Goal: Use online tool/utility: Use online tool/utility

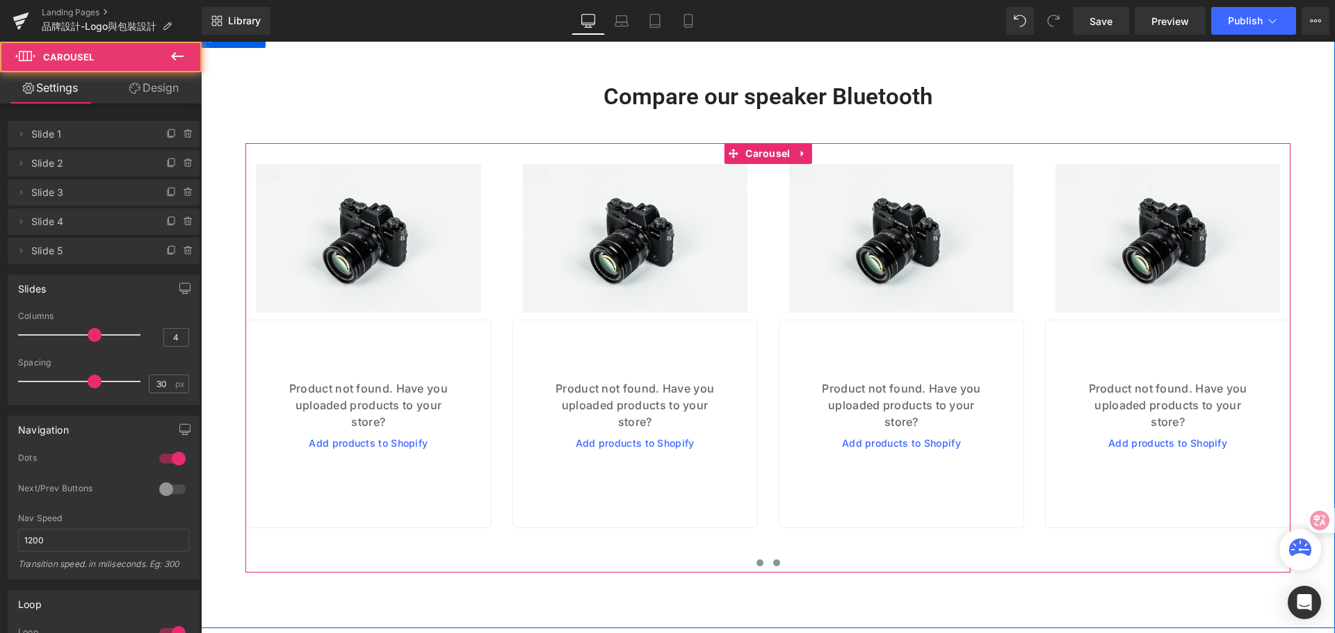
click at [756, 567] on span at bounding box center [759, 563] width 7 height 7
click at [773, 565] on span at bounding box center [776, 563] width 7 height 7
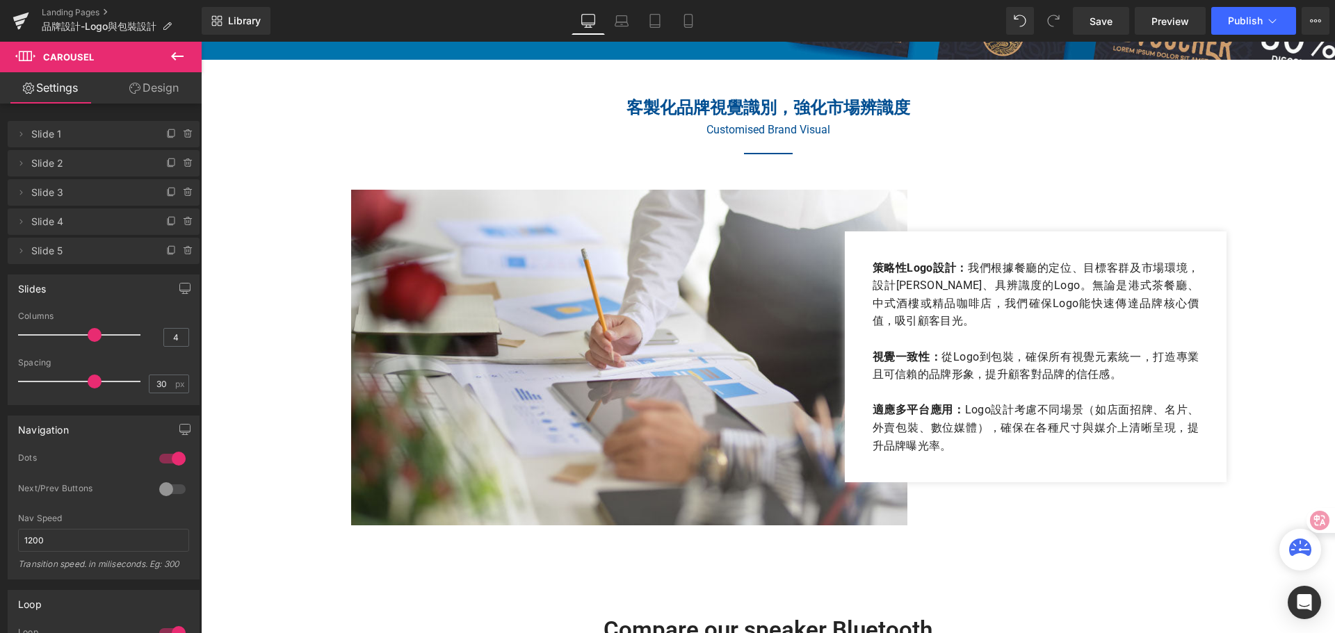
scroll to position [2213, 0]
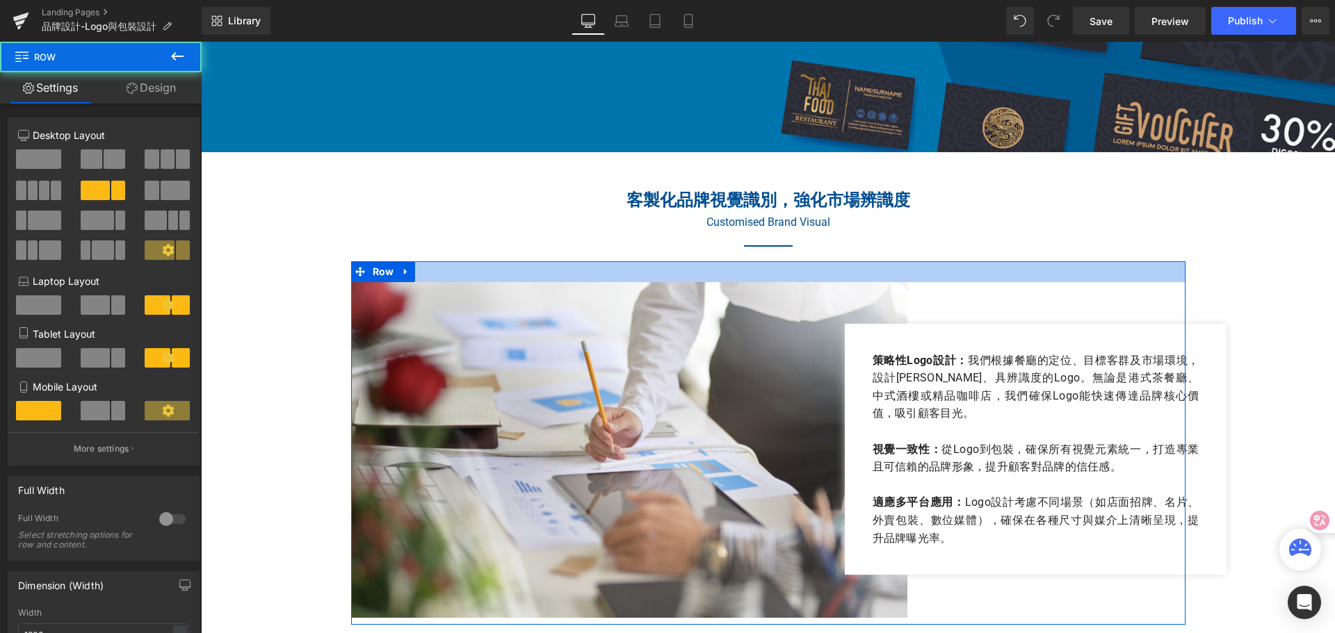
click at [544, 273] on div at bounding box center [768, 271] width 834 height 21
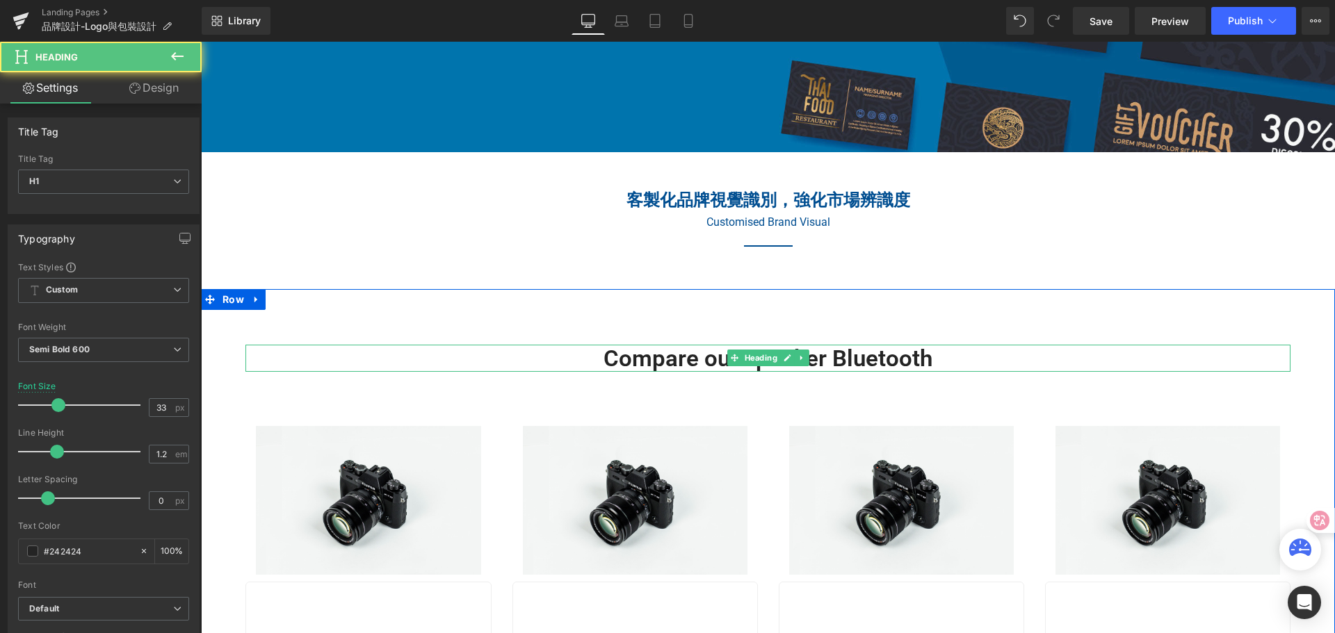
click at [544, 364] on h1 "Compare our speaker Bluetooth" at bounding box center [767, 359] width 1045 height 28
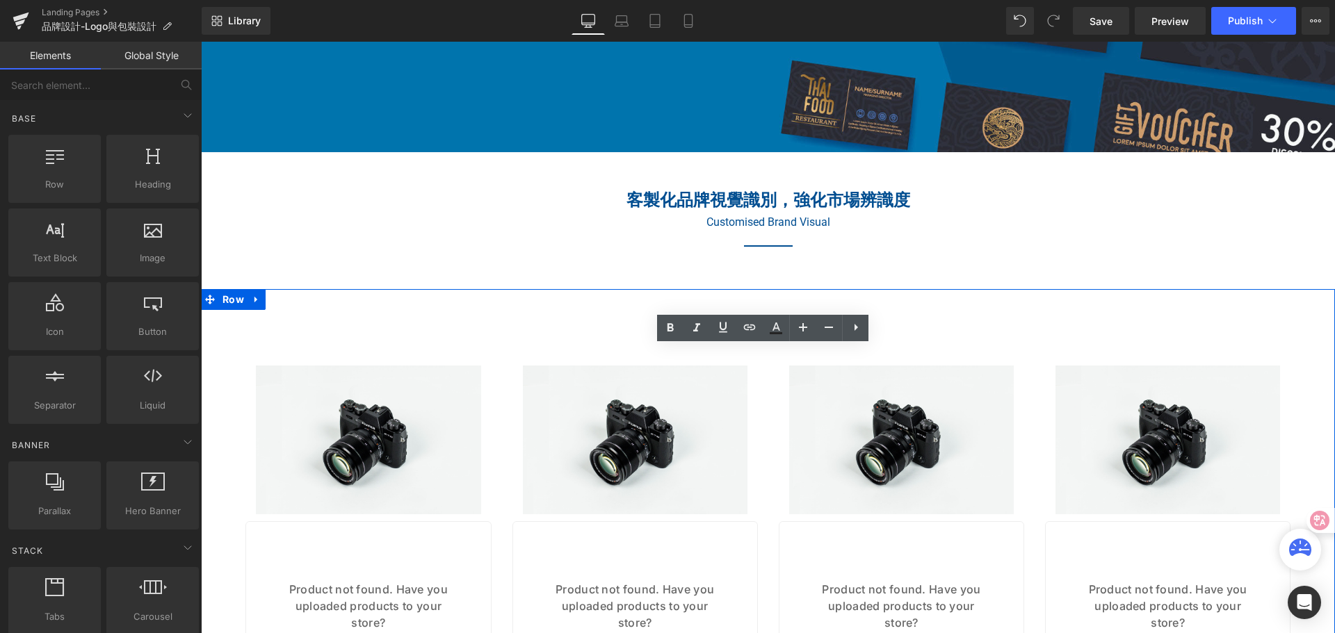
click at [578, 301] on div "Image Row Product not found. Have you uploaded products to your store? Product" at bounding box center [768, 559] width 1134 height 541
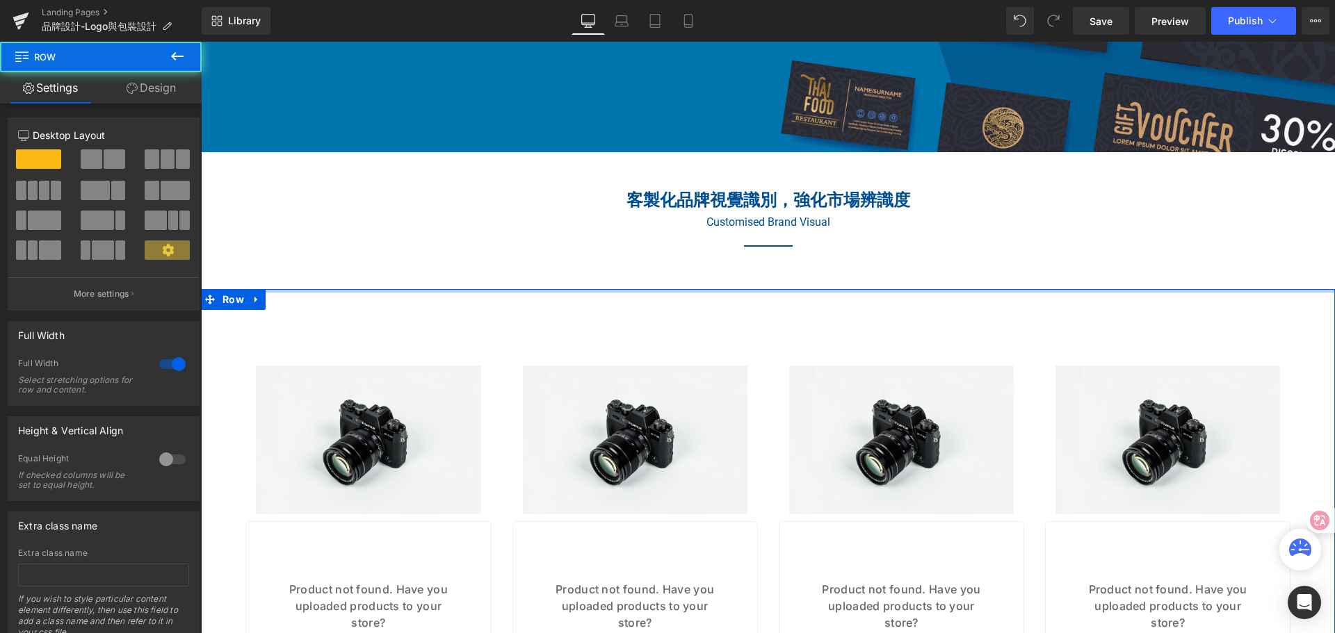
drag, startPoint x: 587, startPoint y: 291, endPoint x: 587, endPoint y: 265, distance: 25.7
click at [582, 267] on div "餐廳Logo與包裝設計 Heading Branding Strategy & Integration Heading Hero Banner 品牌設計及創新…" at bounding box center [768, 606] width 1134 height 5298
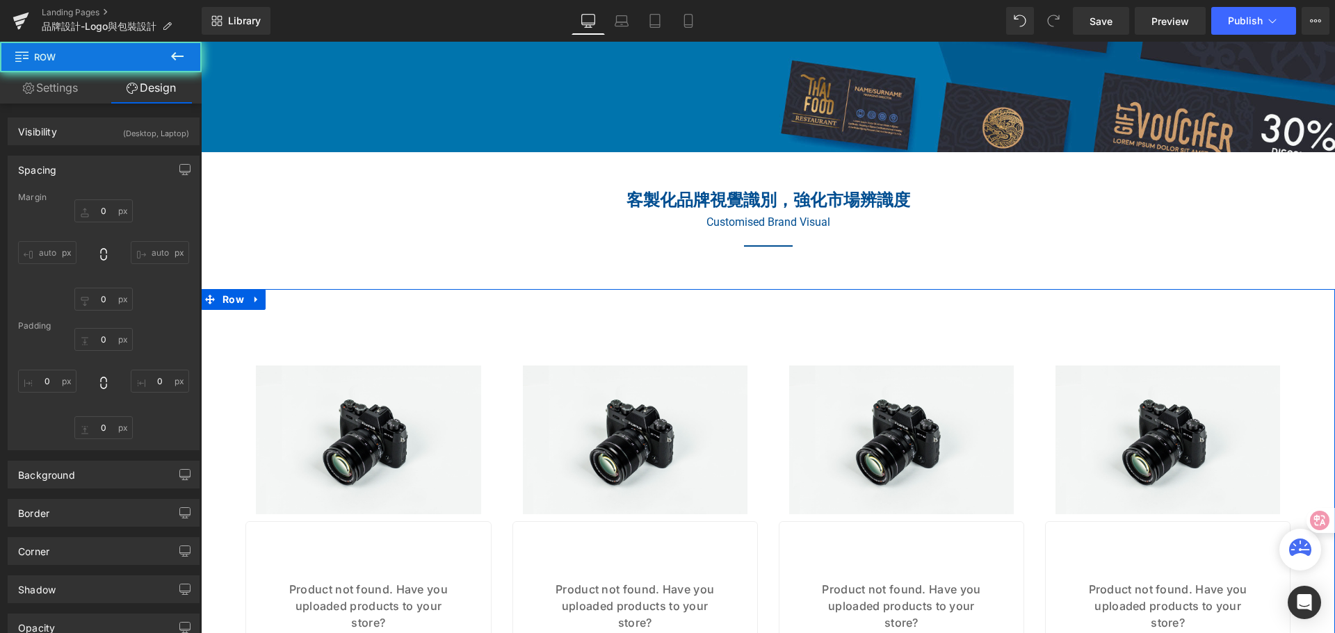
type input "40"
type input "0"
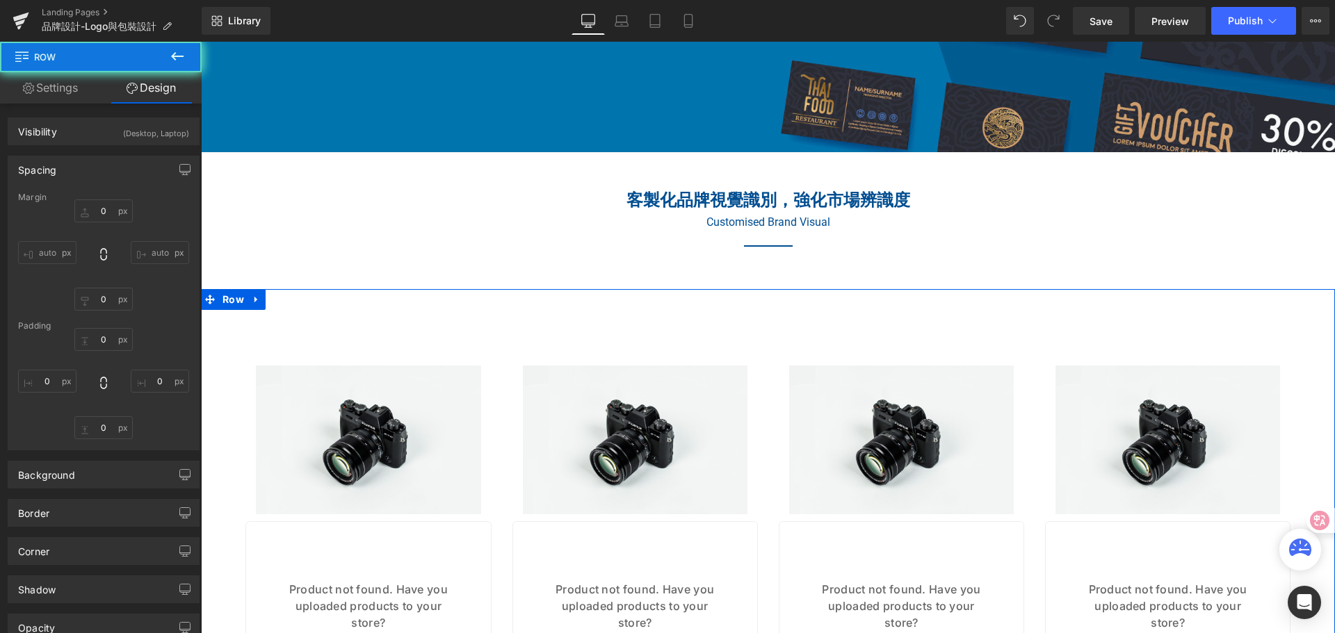
type input "0"
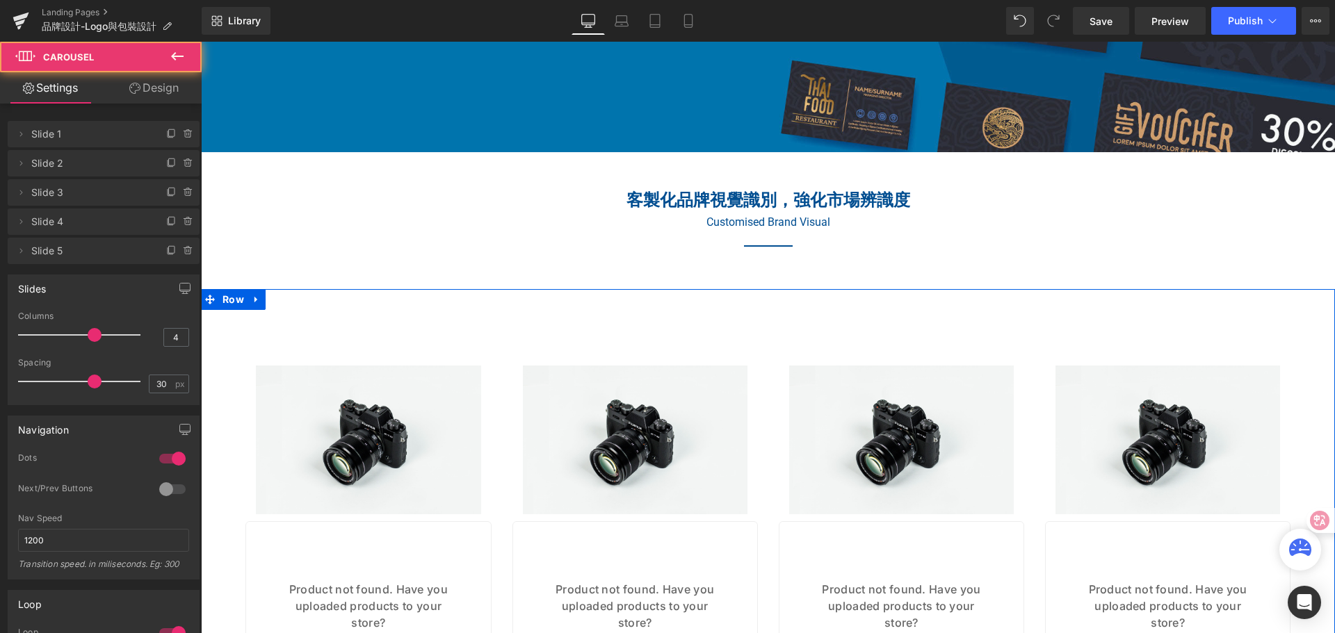
drag, startPoint x: 510, startPoint y: 347, endPoint x: 512, endPoint y: 326, distance: 21.0
click at [1077, 204] on h2 "客製化品牌視覺識別，強化市場辨識度" at bounding box center [768, 200] width 827 height 26
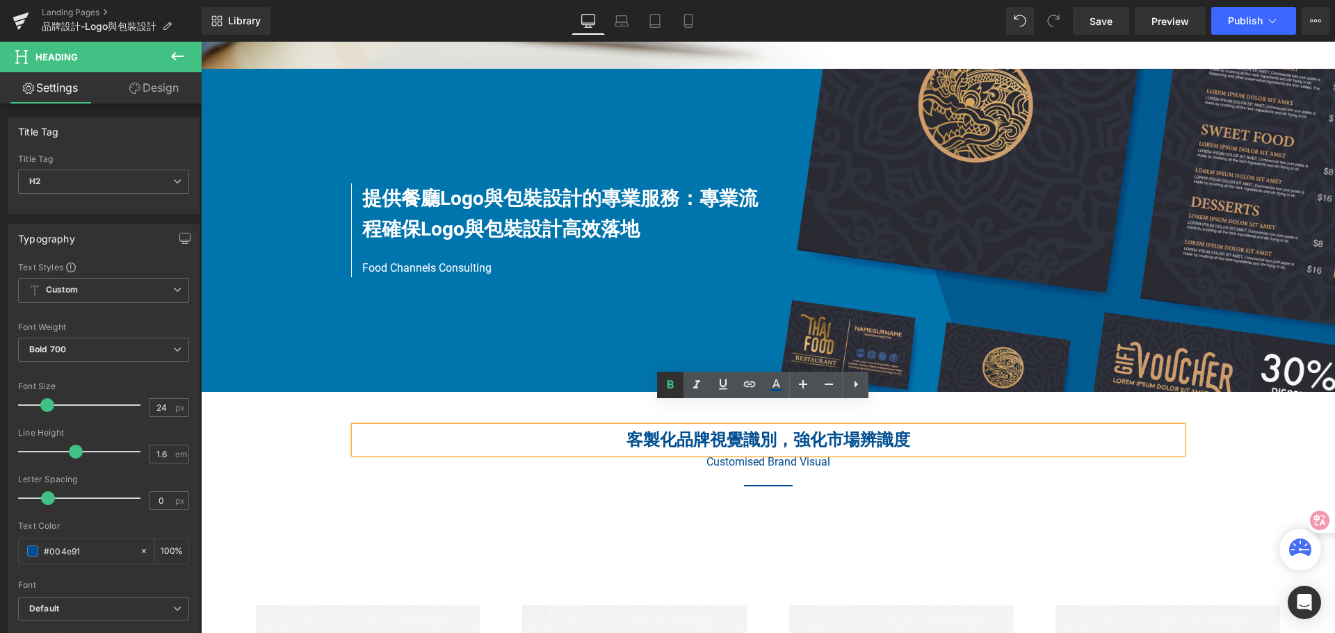
scroll to position [2005, 0]
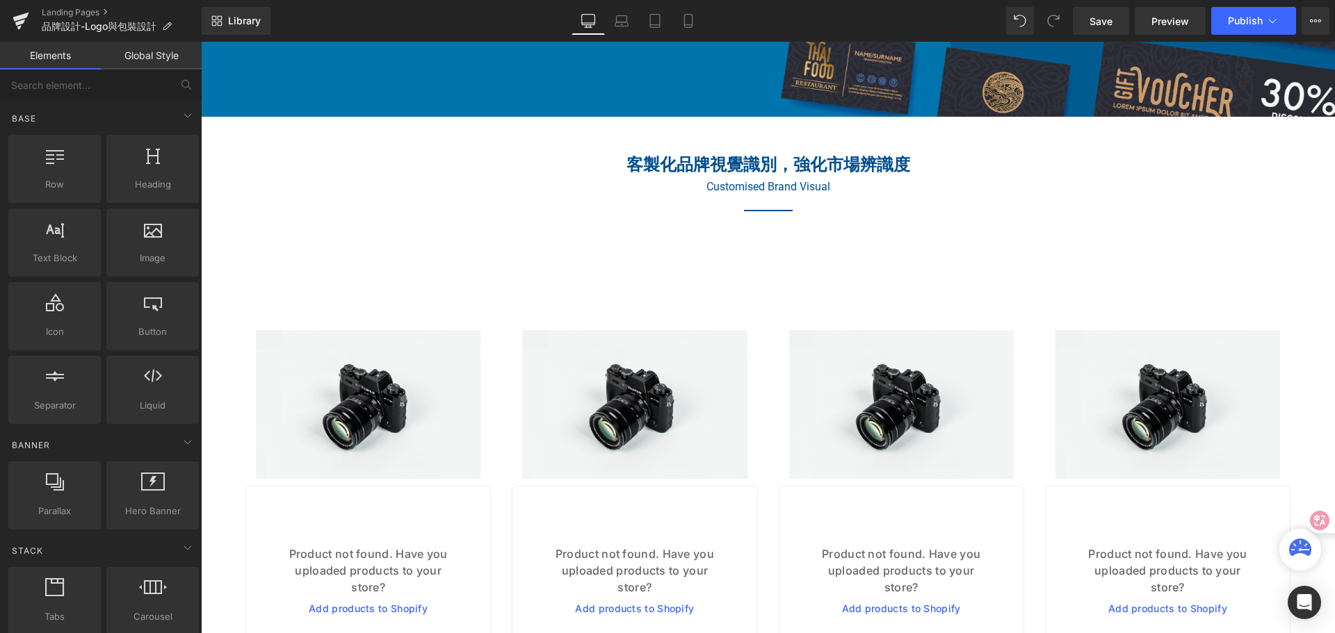
scroll to position [2283, 0]
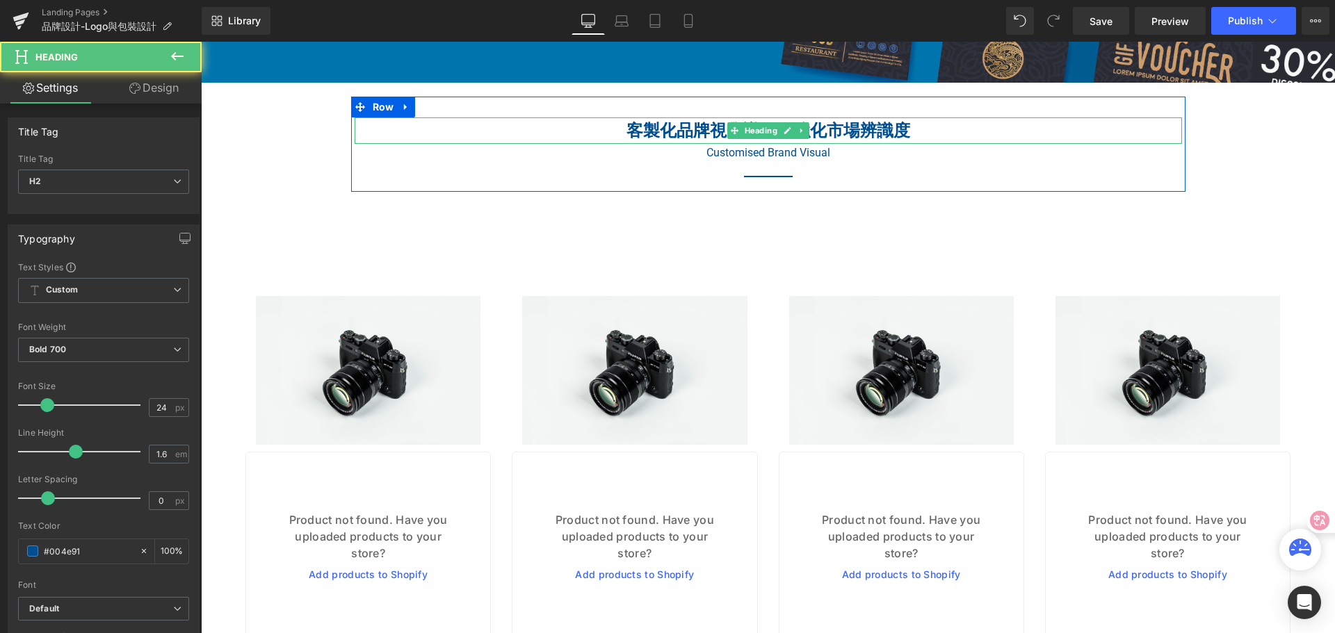
click at [618, 131] on h2 "客製化品牌視覺識別，強化市場辨識度" at bounding box center [768, 131] width 827 height 26
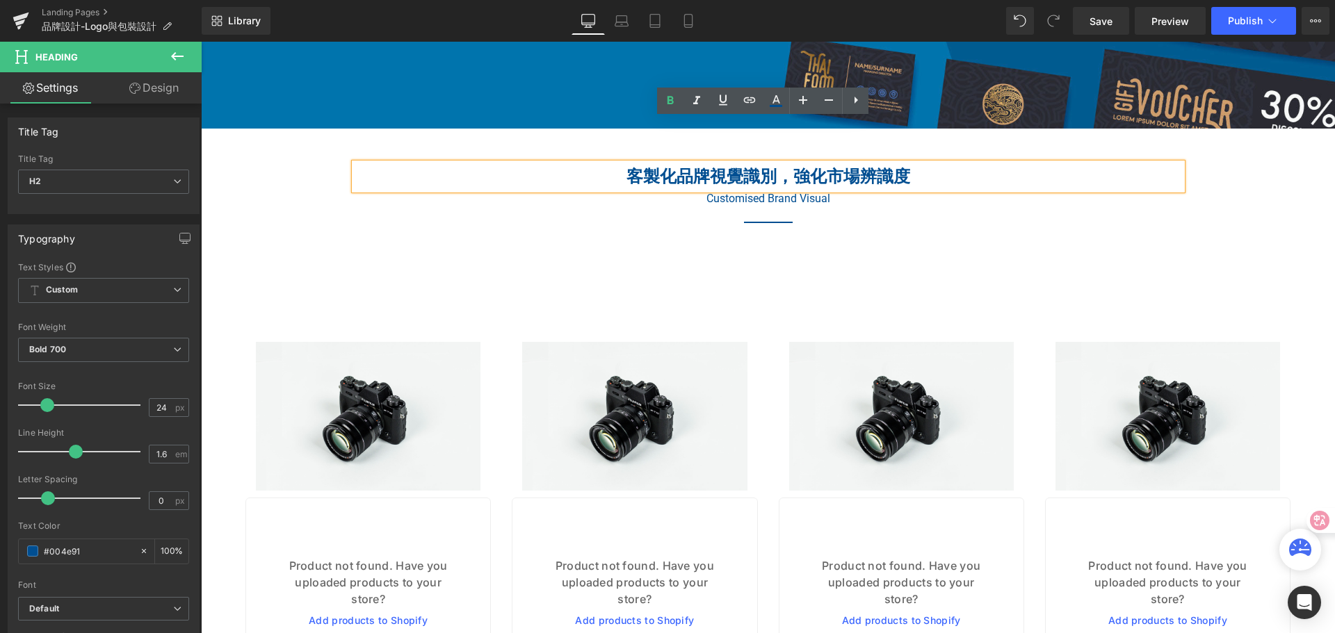
scroll to position [2213, 0]
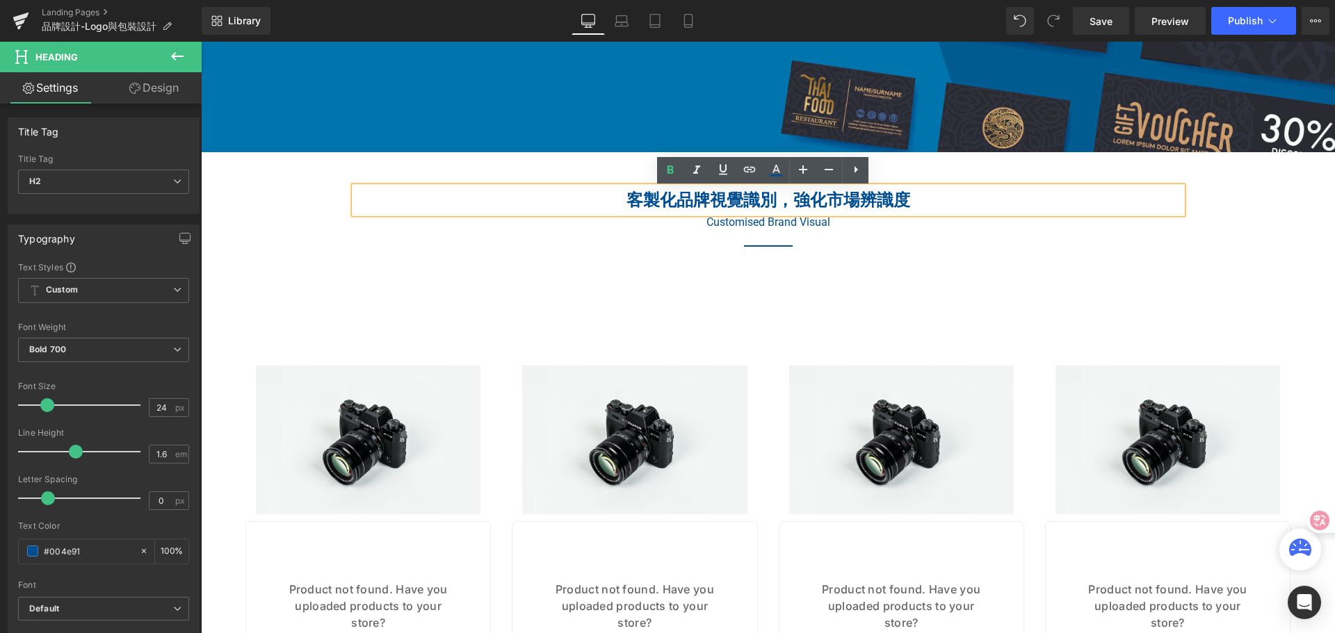
click at [1239, 209] on div "餐廳Logo與包裝設計 Heading Branding Strategy & Integration Heading Hero Banner 品牌設計及創新…" at bounding box center [768, 606] width 1134 height 5298
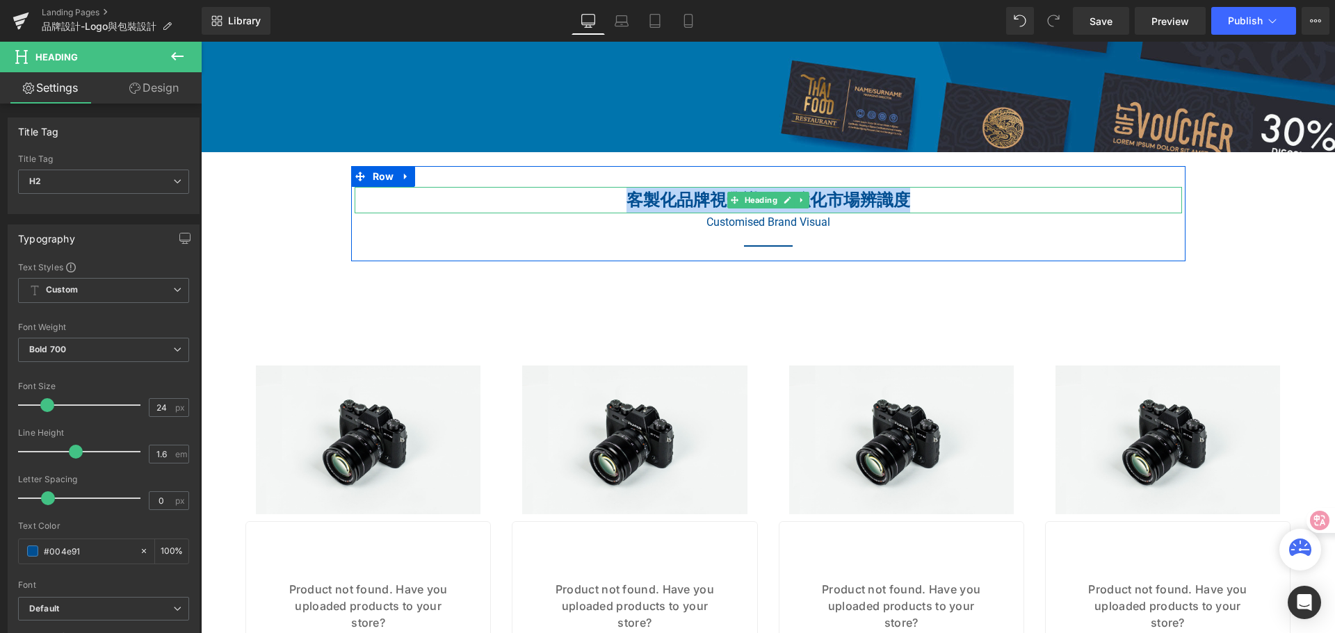
drag, startPoint x: 629, startPoint y: 202, endPoint x: 902, endPoint y: 199, distance: 274.0
click at [902, 199] on h2 "客製化品牌視覺識別，強化市場辨識度" at bounding box center [768, 200] width 827 height 26
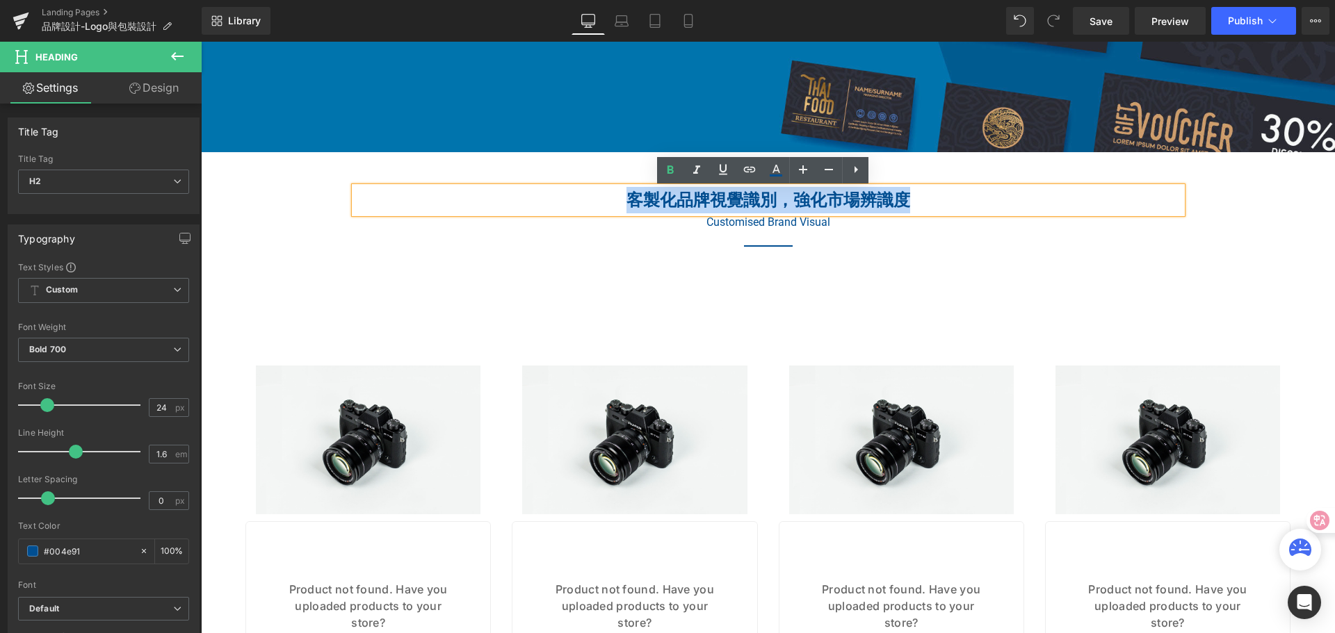
copy h2 "客製化品牌視覺識別，強化市場辨識度"
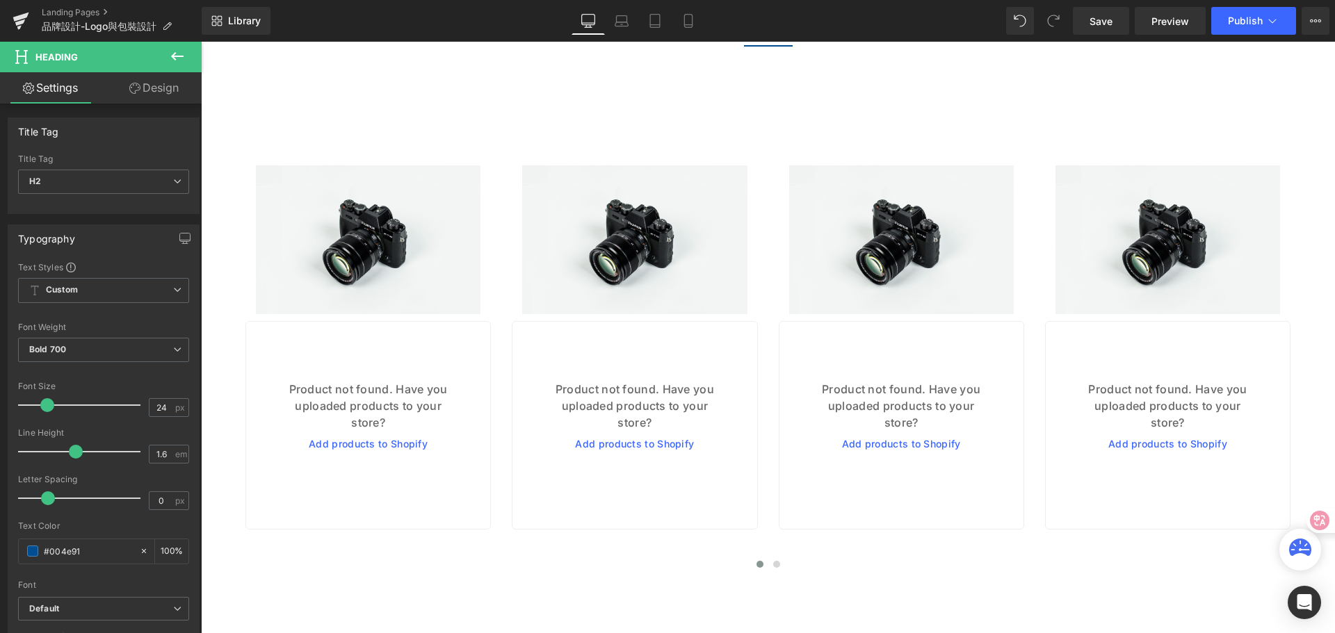
scroll to position [2422, 0]
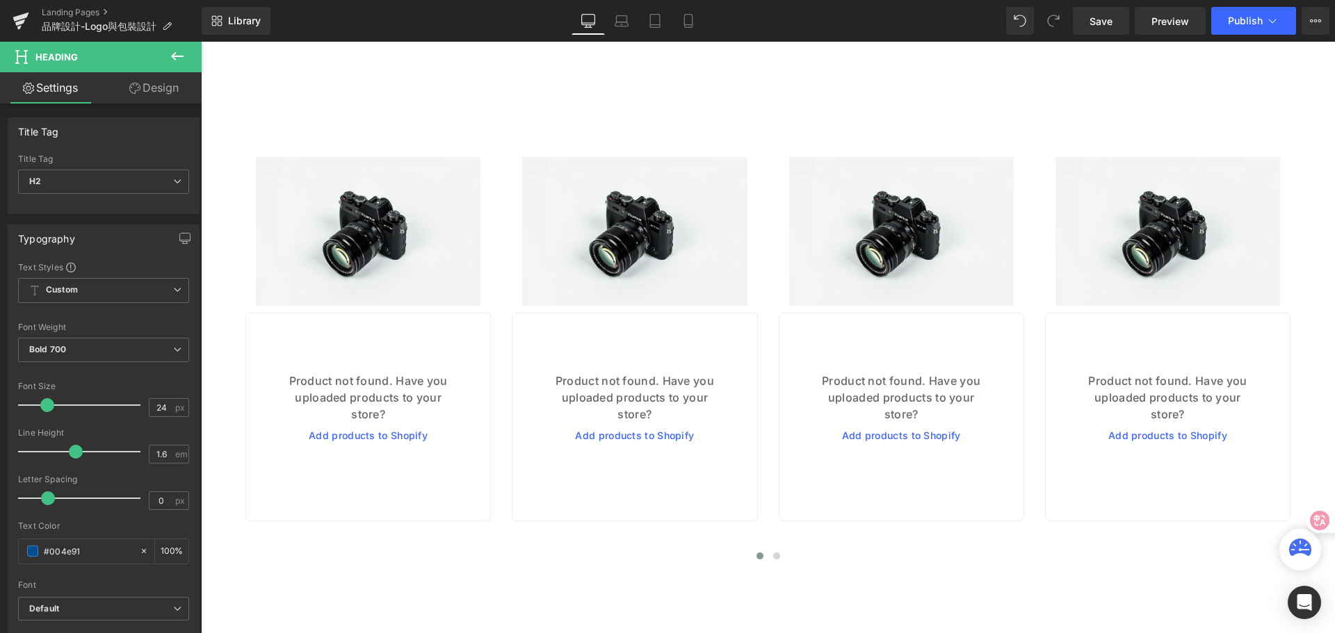
click at [174, 54] on icon at bounding box center [177, 56] width 13 height 8
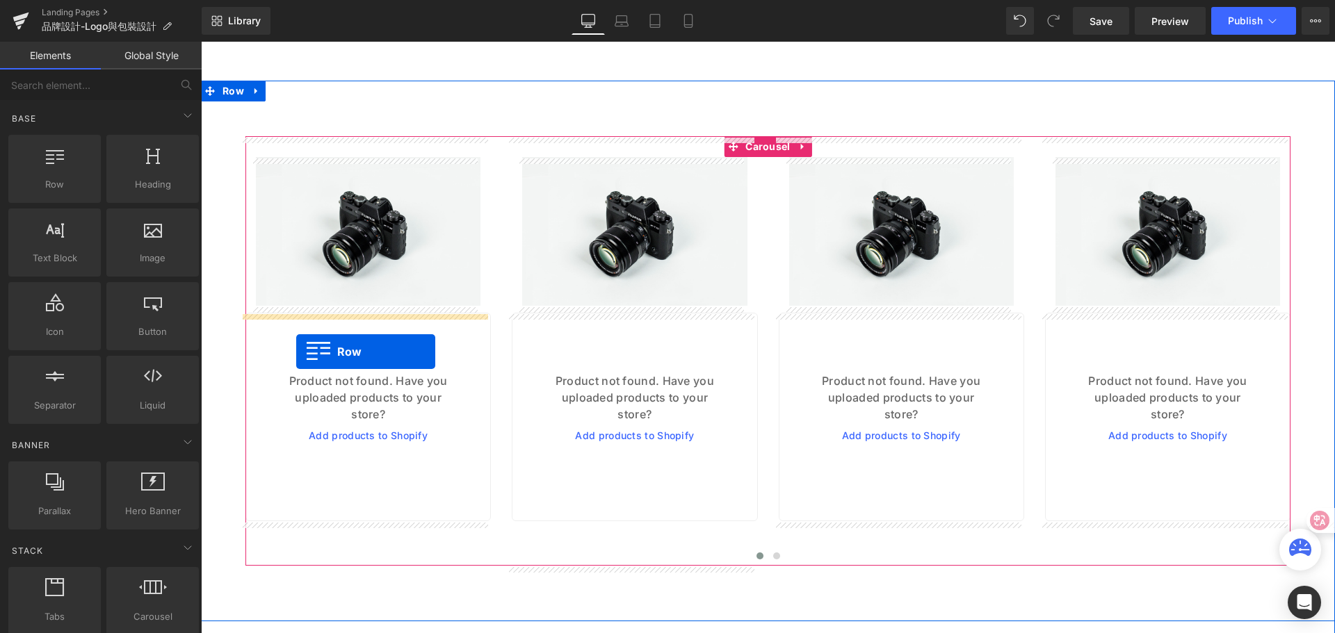
drag, startPoint x: 250, startPoint y: 211, endPoint x: 296, endPoint y: 352, distance: 148.6
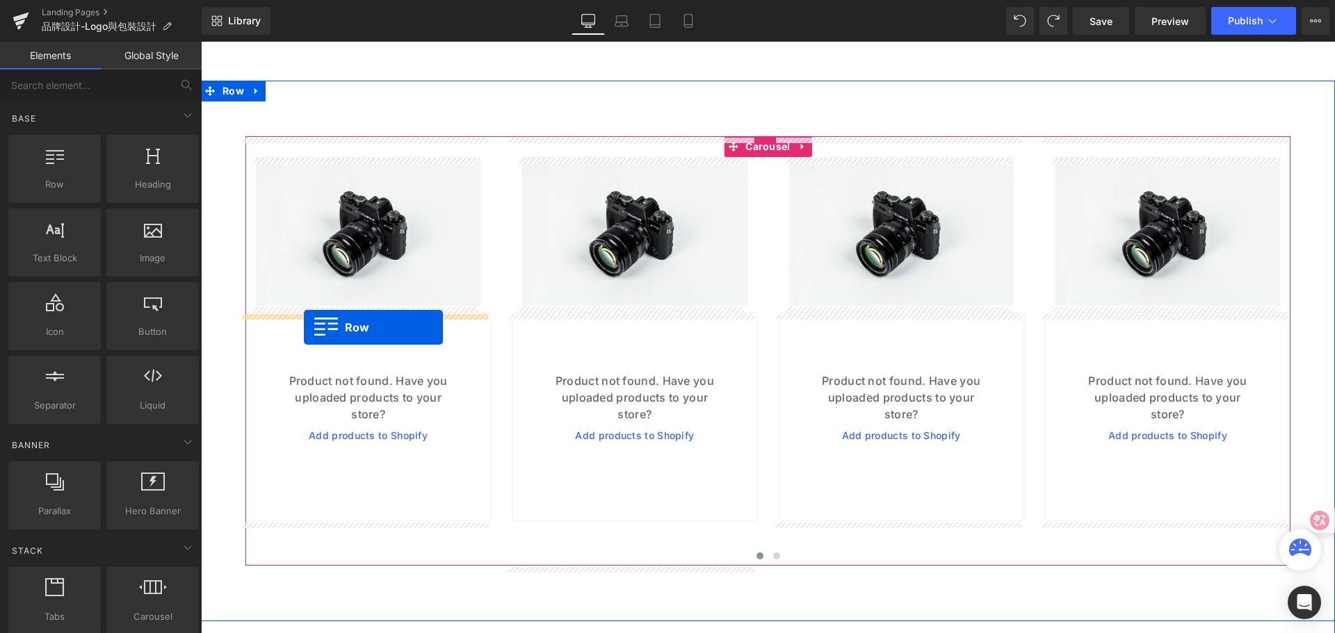
drag, startPoint x: 257, startPoint y: 233, endPoint x: 304, endPoint y: 327, distance: 105.4
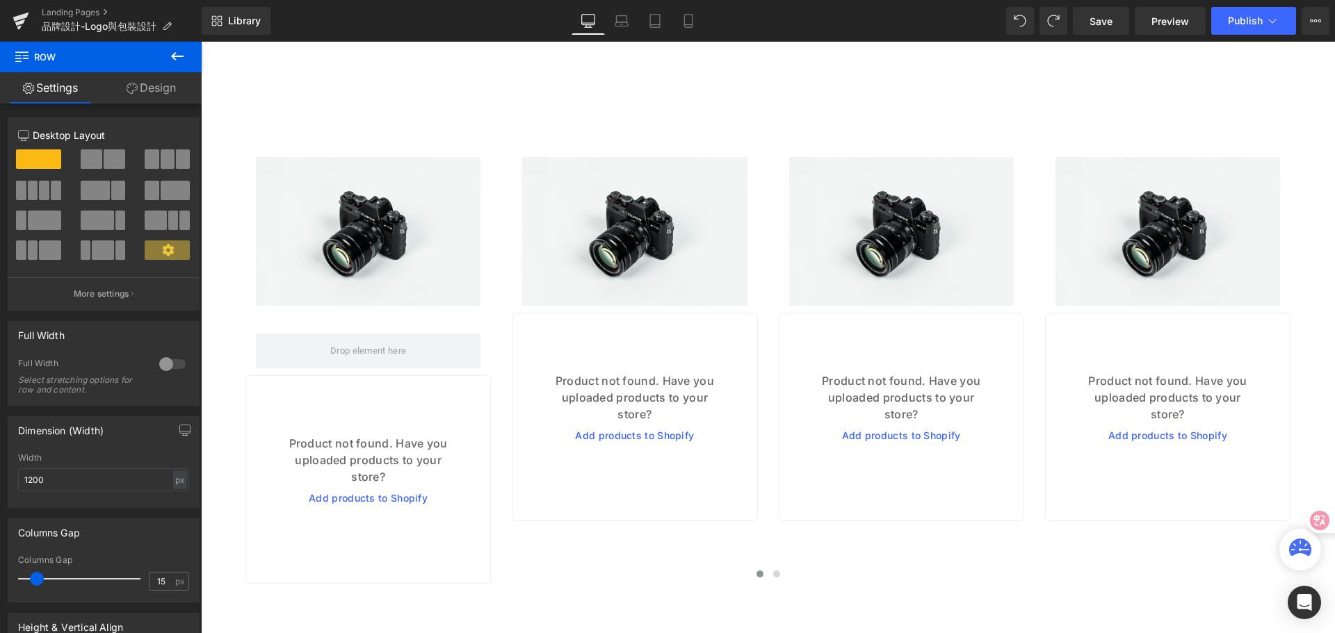
click at [173, 51] on icon at bounding box center [177, 56] width 17 height 17
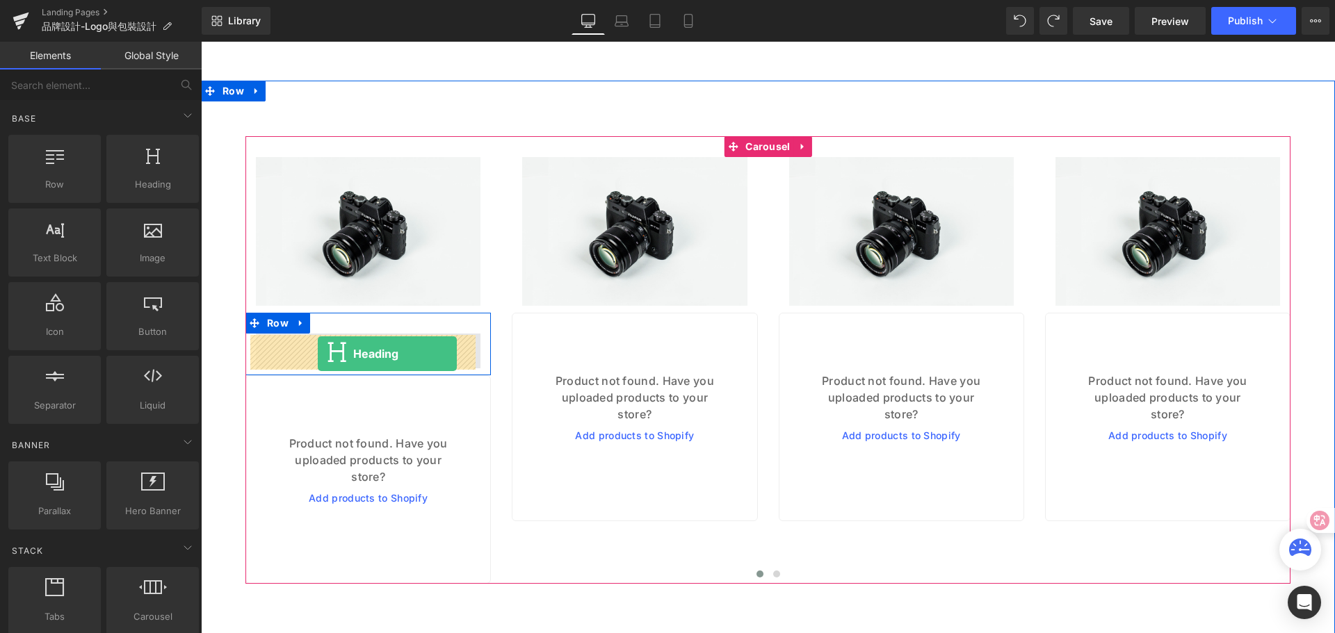
drag, startPoint x: 355, startPoint y: 211, endPoint x: 318, endPoint y: 354, distance: 147.9
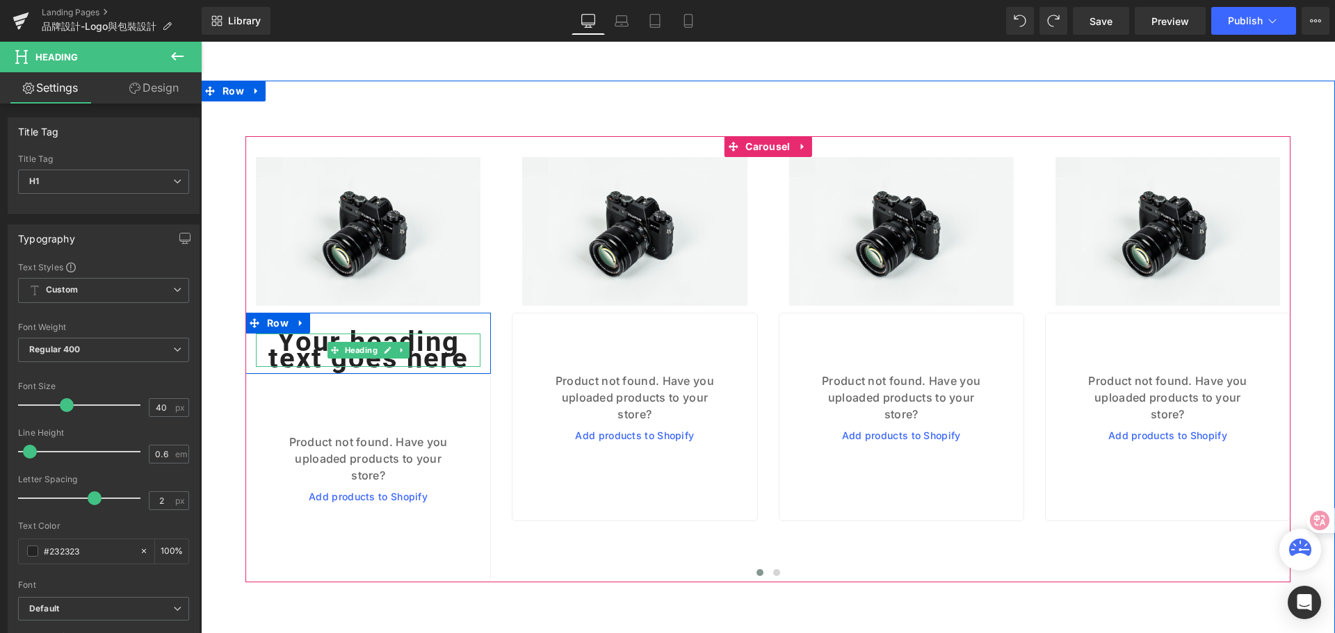
click at [289, 357] on h1 "Your heading text goes here" at bounding box center [368, 350] width 225 height 33
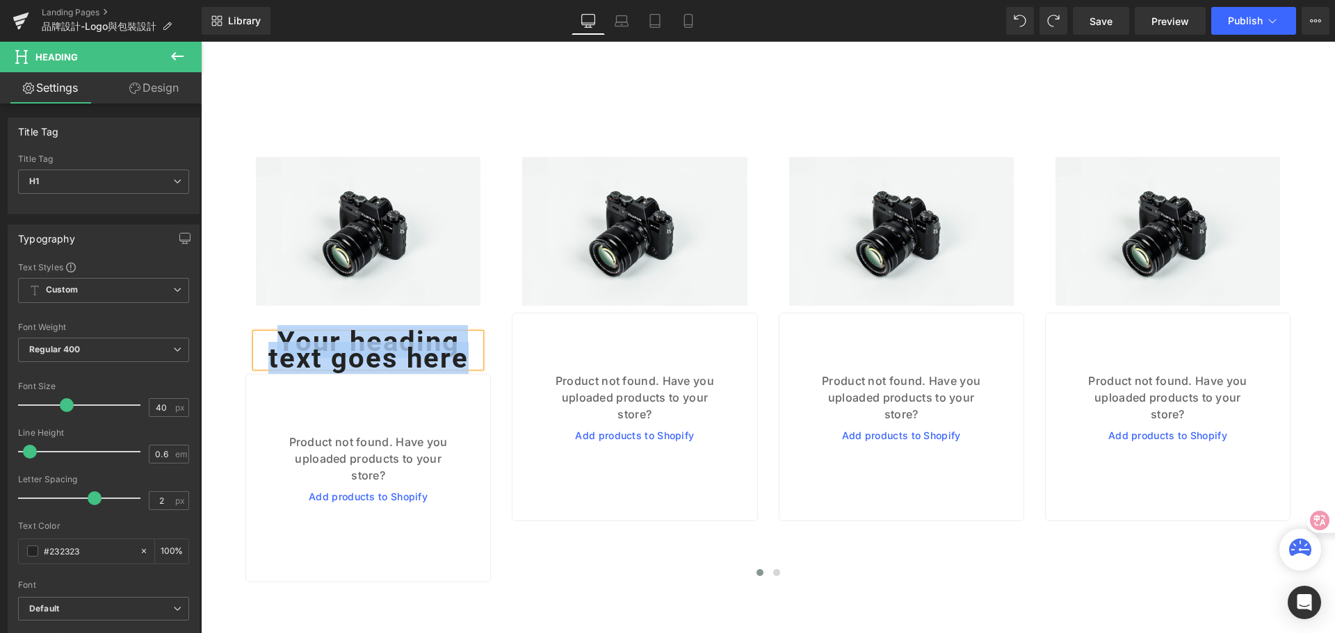
paste div
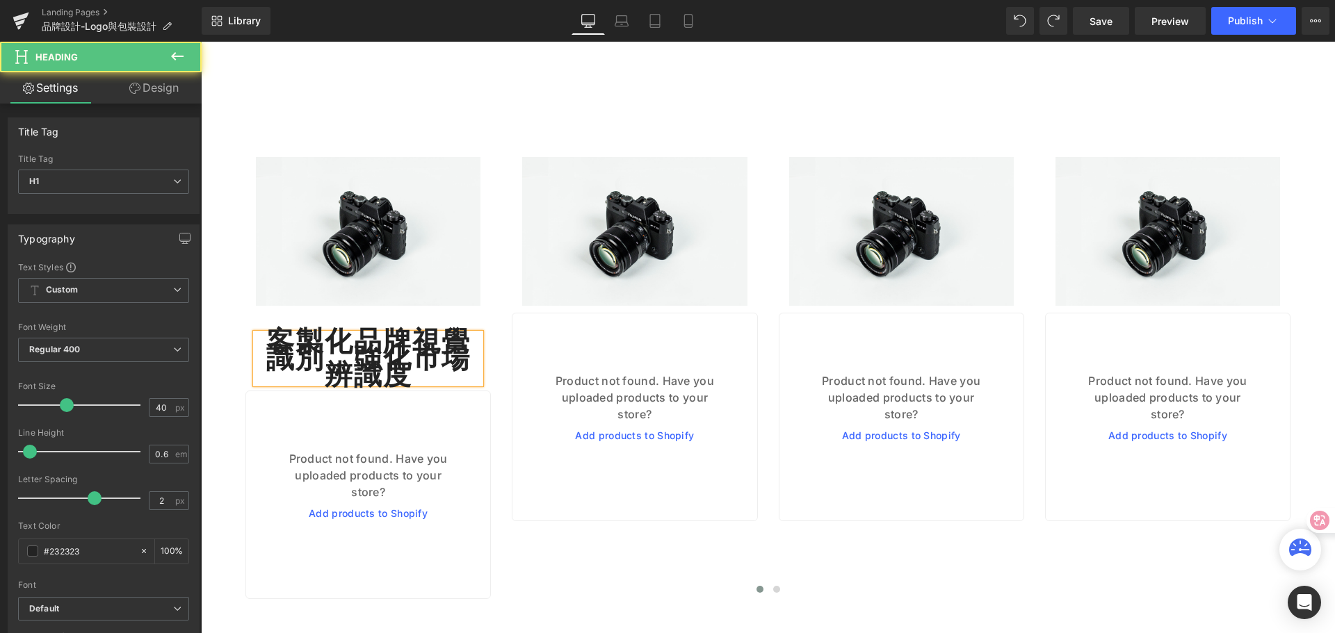
click at [284, 363] on h1 "客製化品牌視覺識別，強化市場辨識度" at bounding box center [368, 359] width 225 height 50
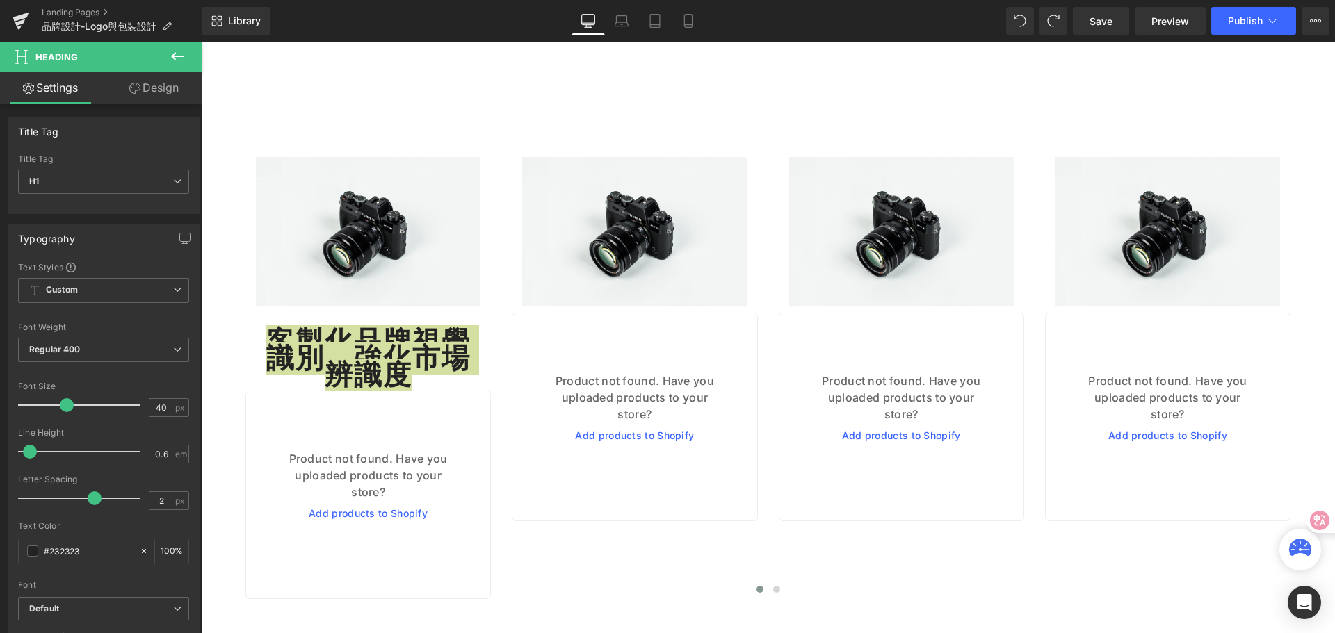
click at [177, 56] on icon at bounding box center [177, 56] width 13 height 8
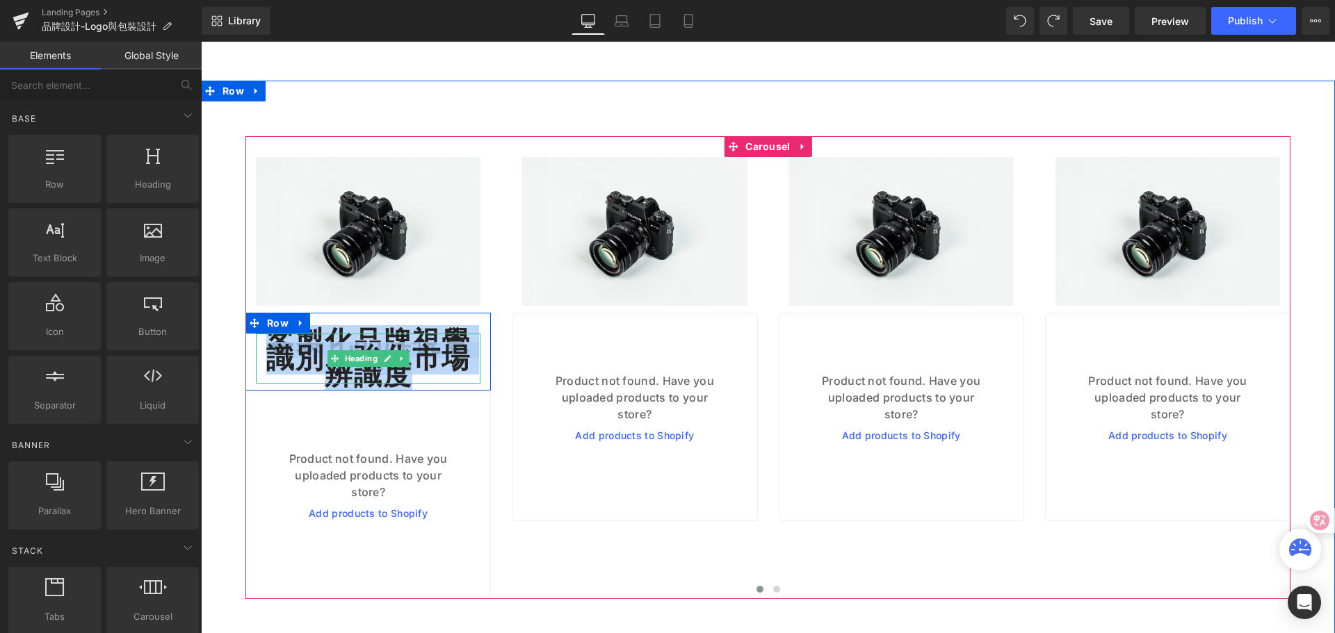
click at [291, 359] on h1 "客製化品牌視覺識別，強化市場辨識度" at bounding box center [368, 359] width 225 height 50
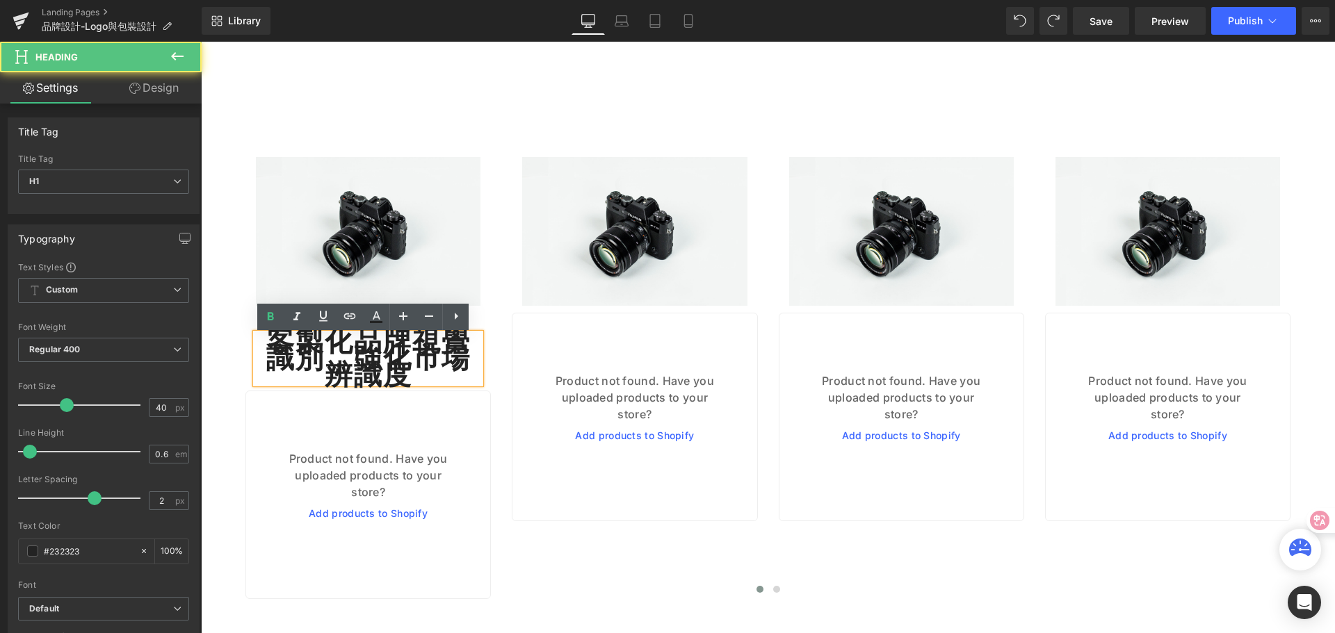
click at [291, 359] on h1 "客製化品牌視覺識別，強化市場辨識度" at bounding box center [368, 359] width 225 height 50
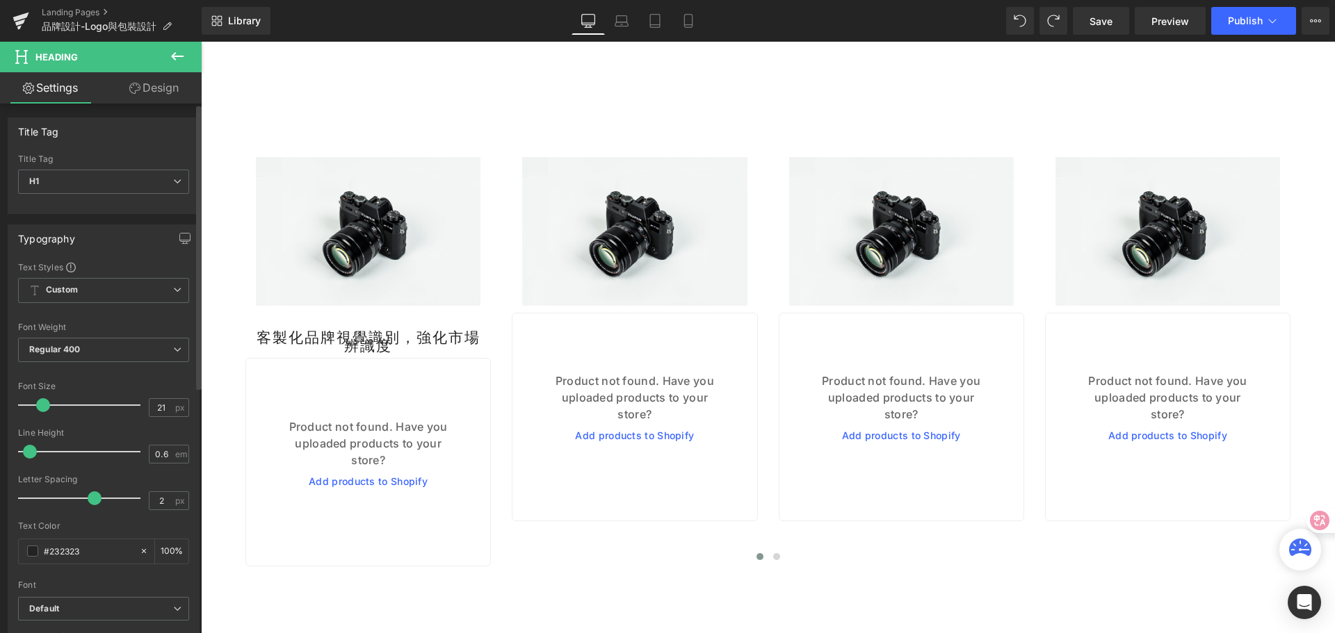
type input "20"
drag, startPoint x: 63, startPoint y: 404, endPoint x: 42, endPoint y: 403, distance: 21.6
click at [42, 403] on span at bounding box center [42, 405] width 14 height 14
click at [149, 455] on input "0.6" at bounding box center [161, 454] width 24 height 17
type input "1.6"
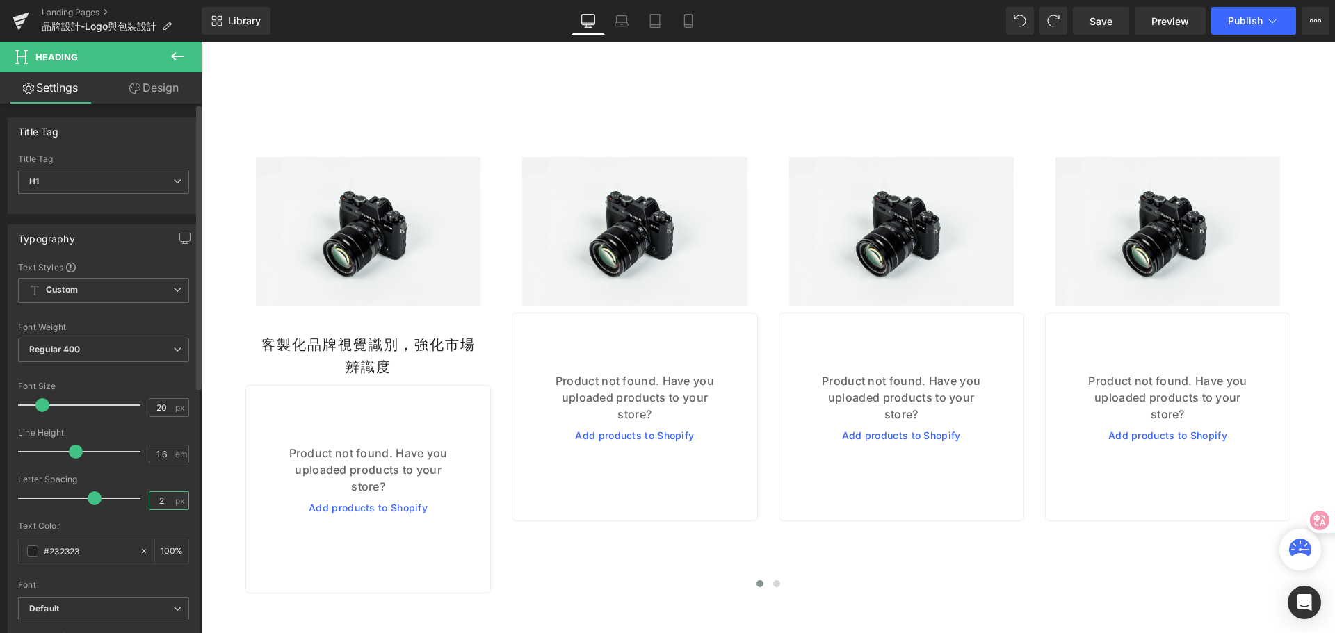
drag, startPoint x: 159, startPoint y: 499, endPoint x: 151, endPoint y: 500, distance: 7.8
click at [151, 500] on input "2" at bounding box center [161, 500] width 24 height 17
type input "0.3"
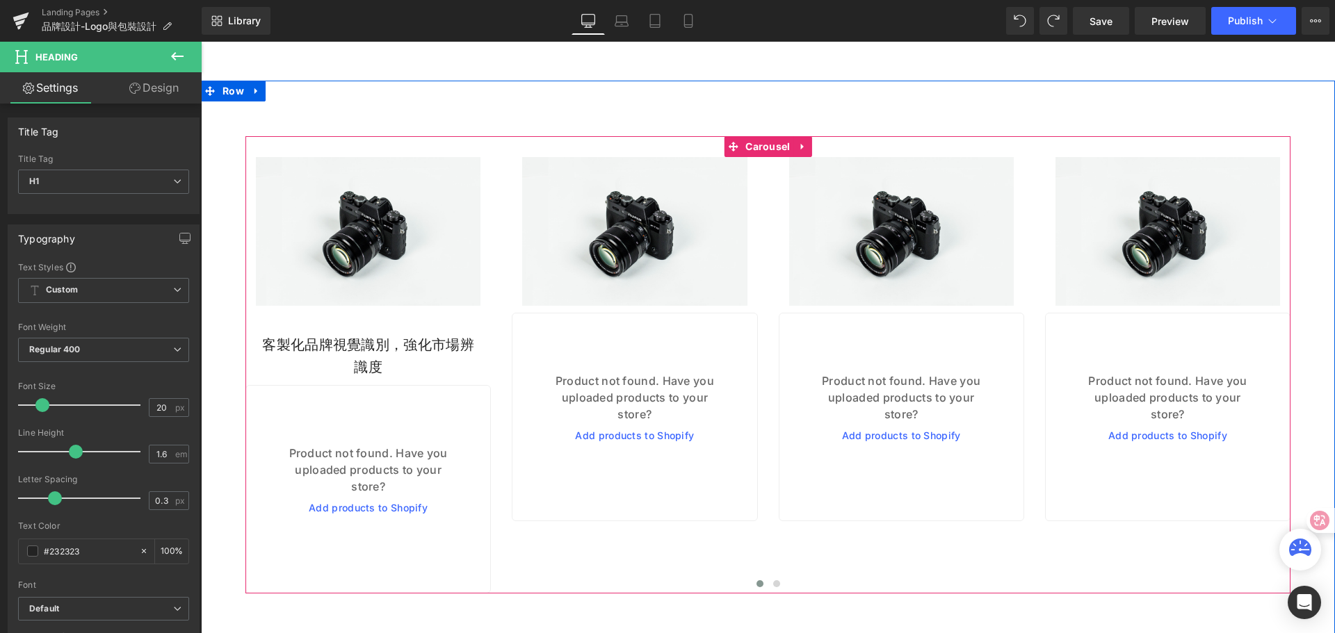
click at [535, 547] on div "Image Row Product not found. Have you uploaded products to your store? Add prod…" at bounding box center [634, 351] width 245 height 430
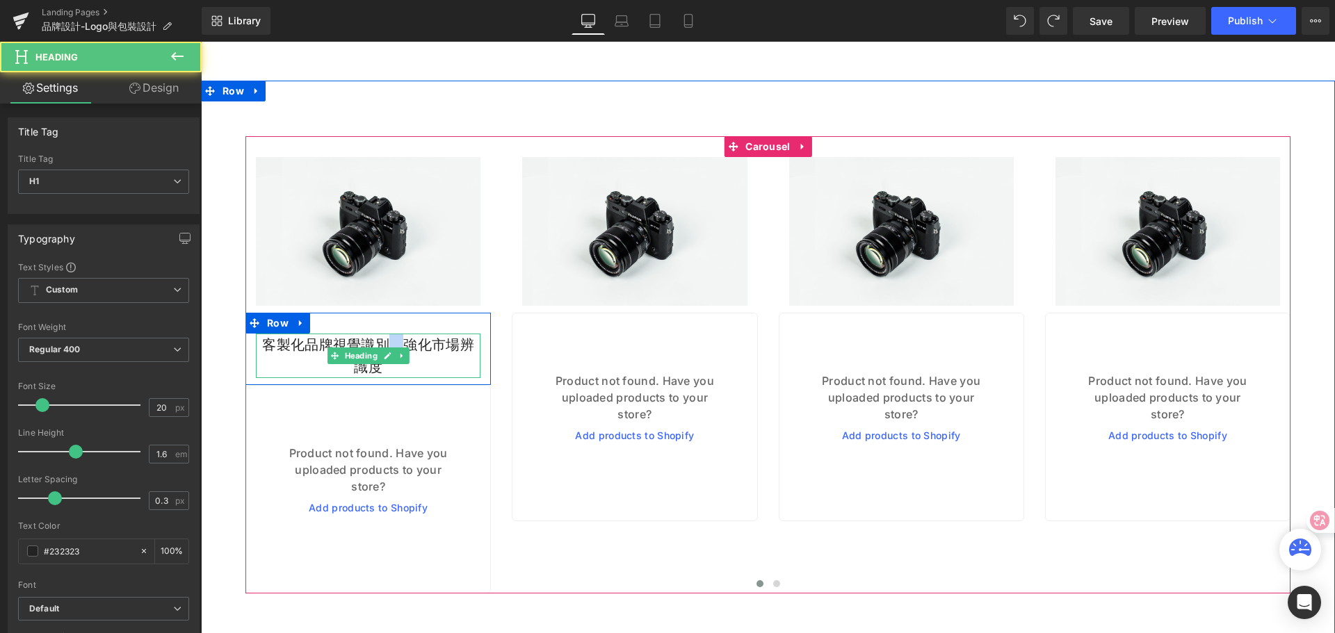
click at [389, 346] on h1 "客製化品牌視覺識別，強化市場辨識度" at bounding box center [368, 356] width 225 height 44
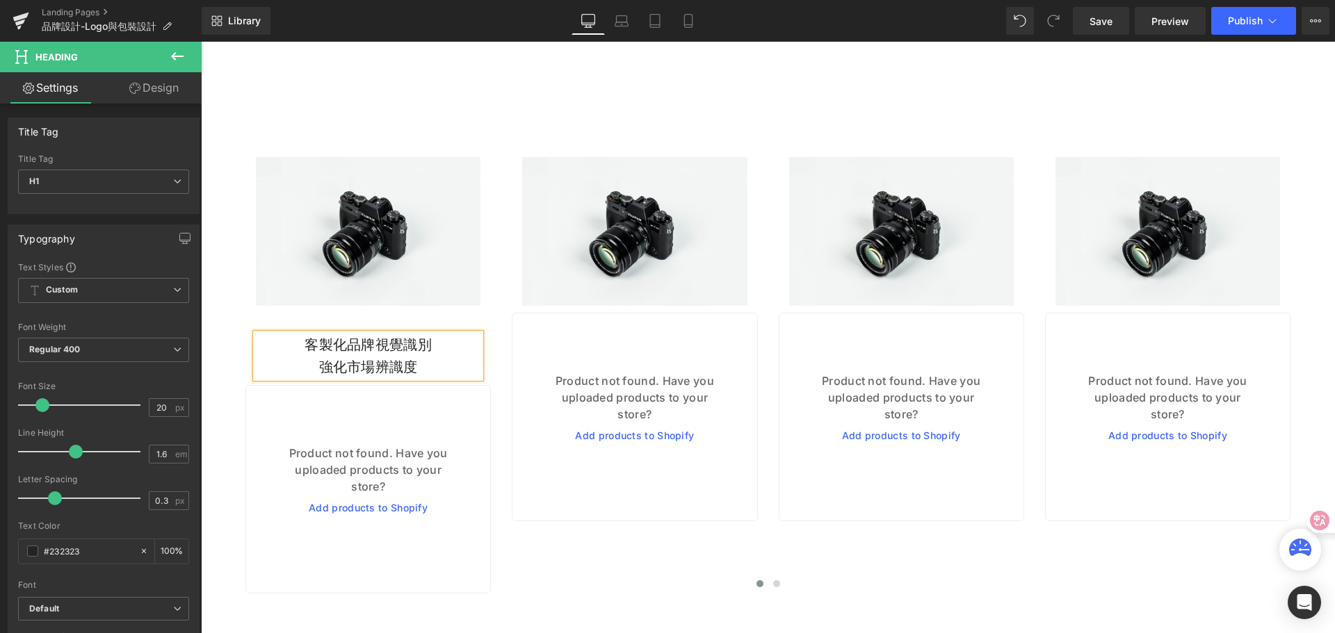
click at [583, 563] on div "Image Row Product not found. Have you uploaded products to your store? Add prod…" at bounding box center [634, 351] width 245 height 430
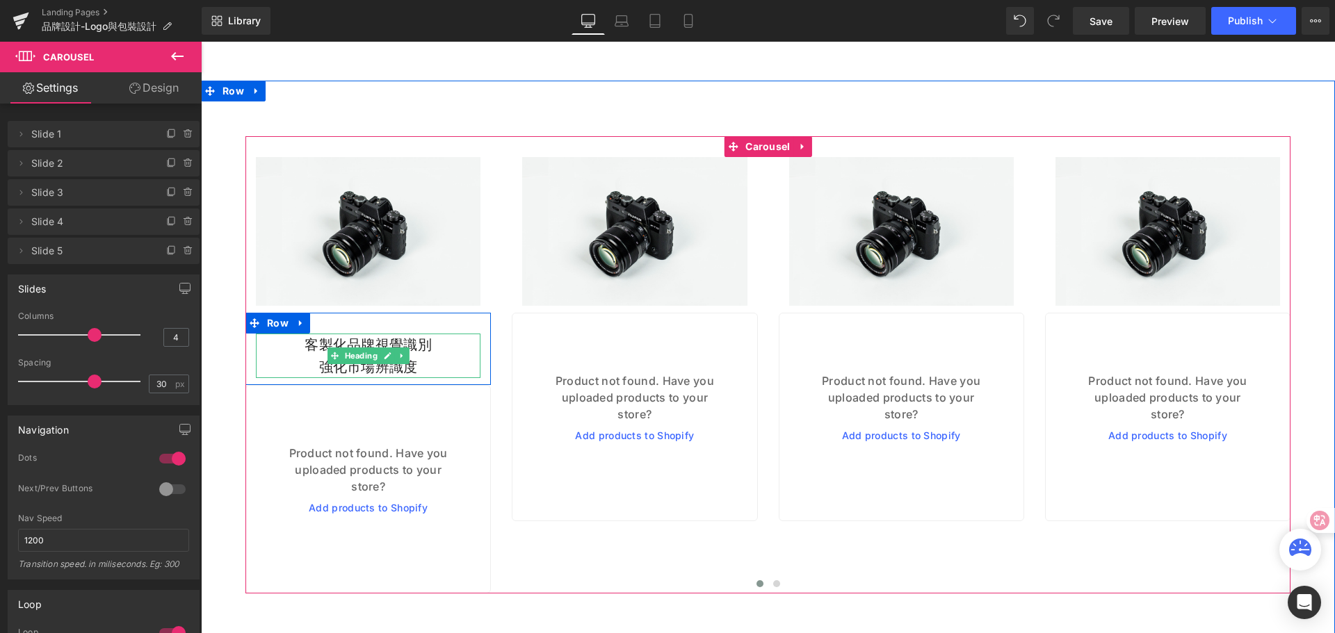
click at [326, 346] on h1 "客製化品牌視覺識別" at bounding box center [368, 345] width 225 height 22
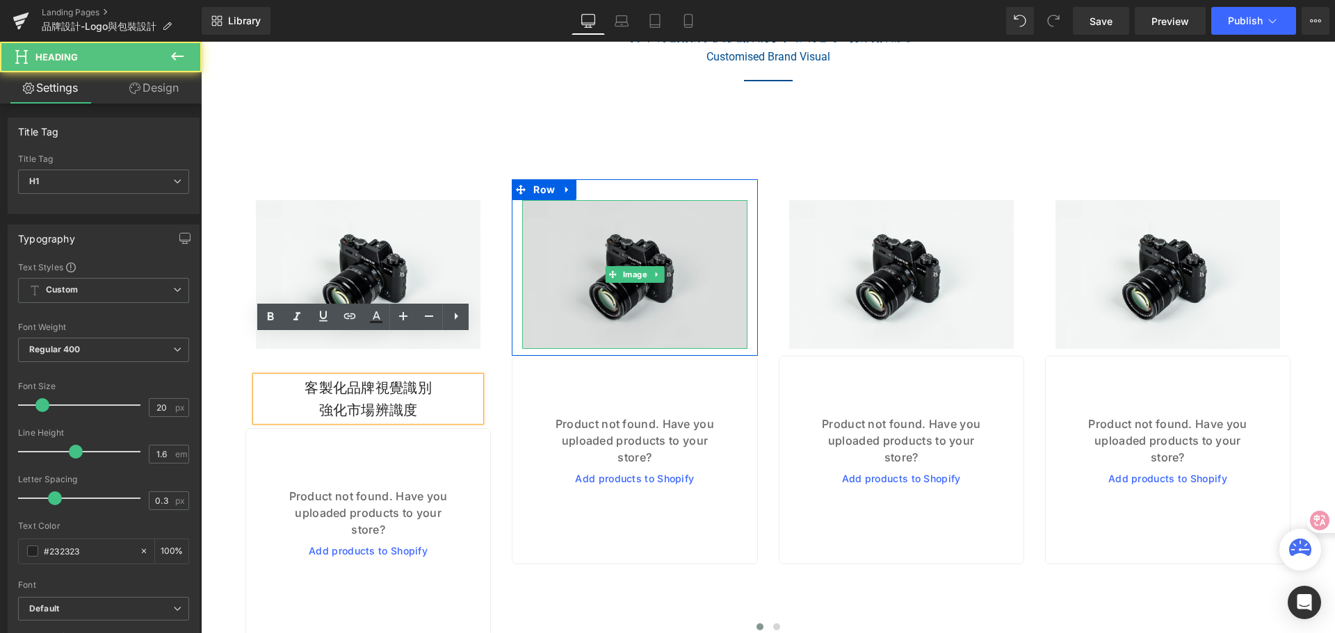
scroll to position [2213, 0]
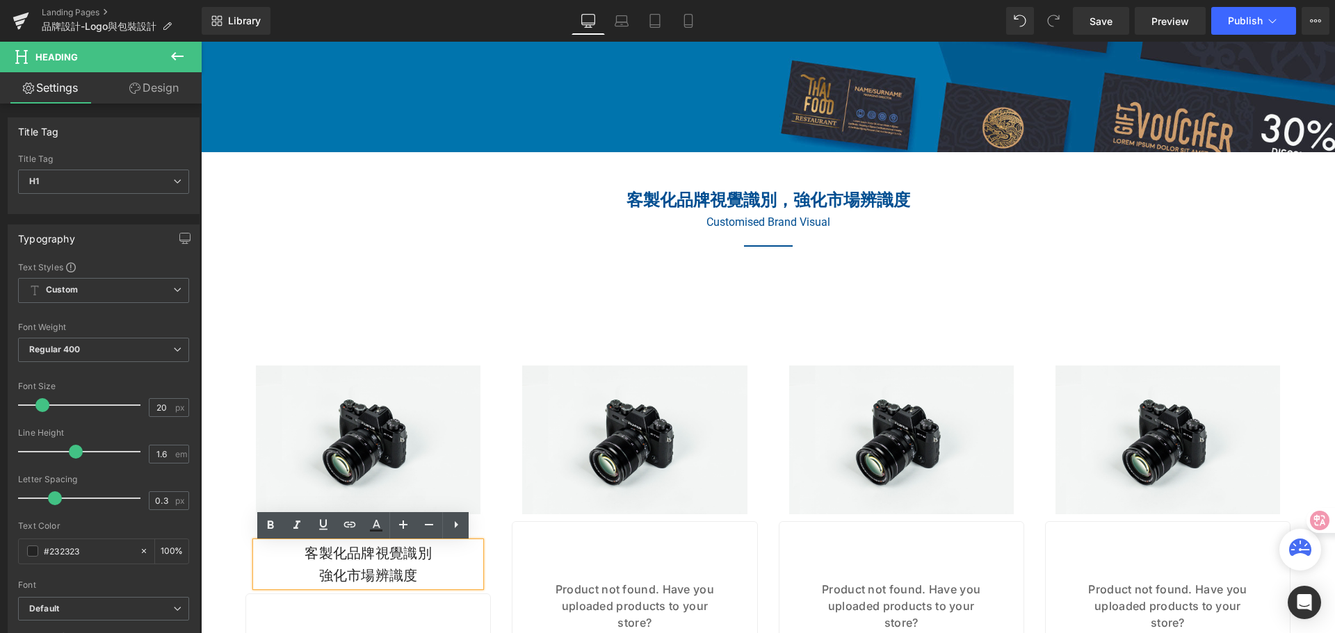
click at [653, 207] on h2 "客製化品牌視覺識別，強化市場辨識度" at bounding box center [768, 200] width 827 height 26
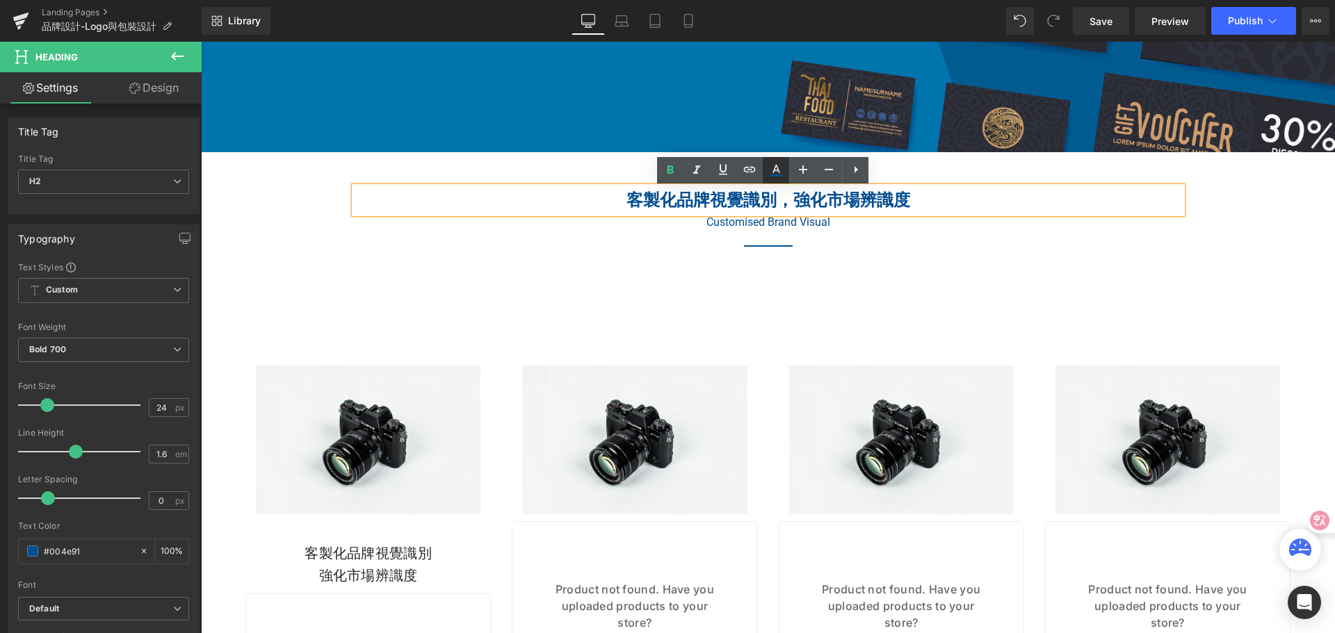
click at [775, 172] on icon at bounding box center [776, 170] width 17 height 17
type input "#004e91"
type input "100"
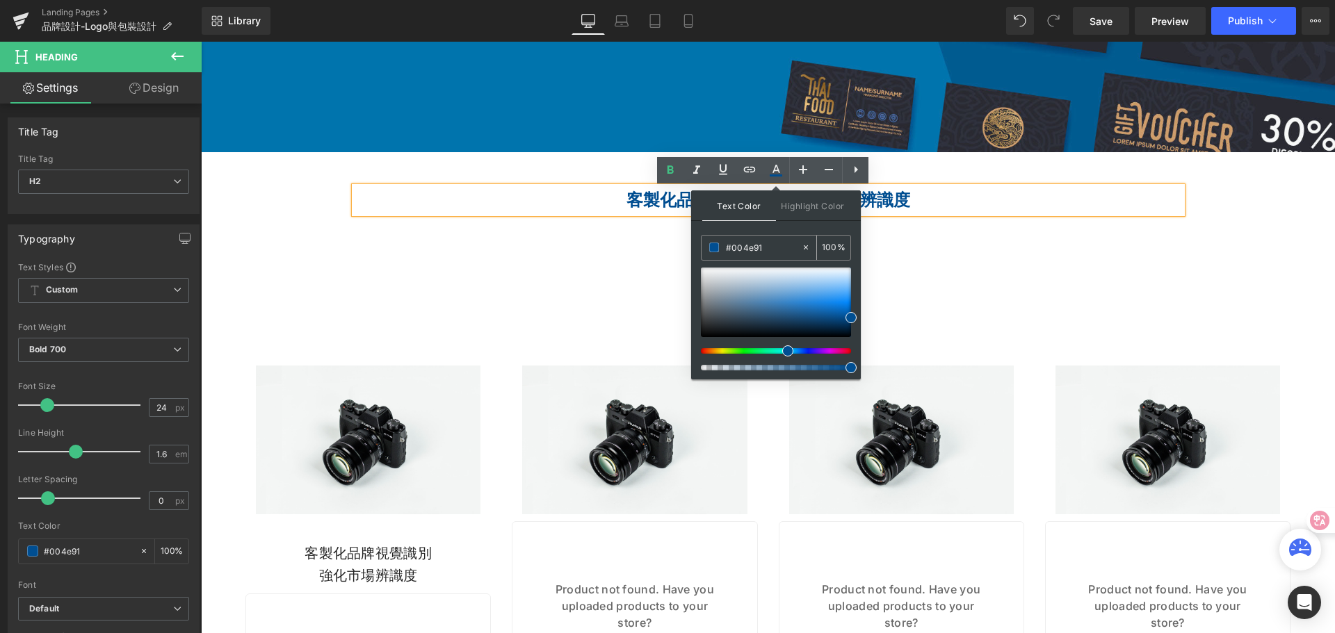
drag, startPoint x: 779, startPoint y: 252, endPoint x: 715, endPoint y: 252, distance: 64.0
click at [715, 252] on div "#004e91" at bounding box center [751, 248] width 99 height 24
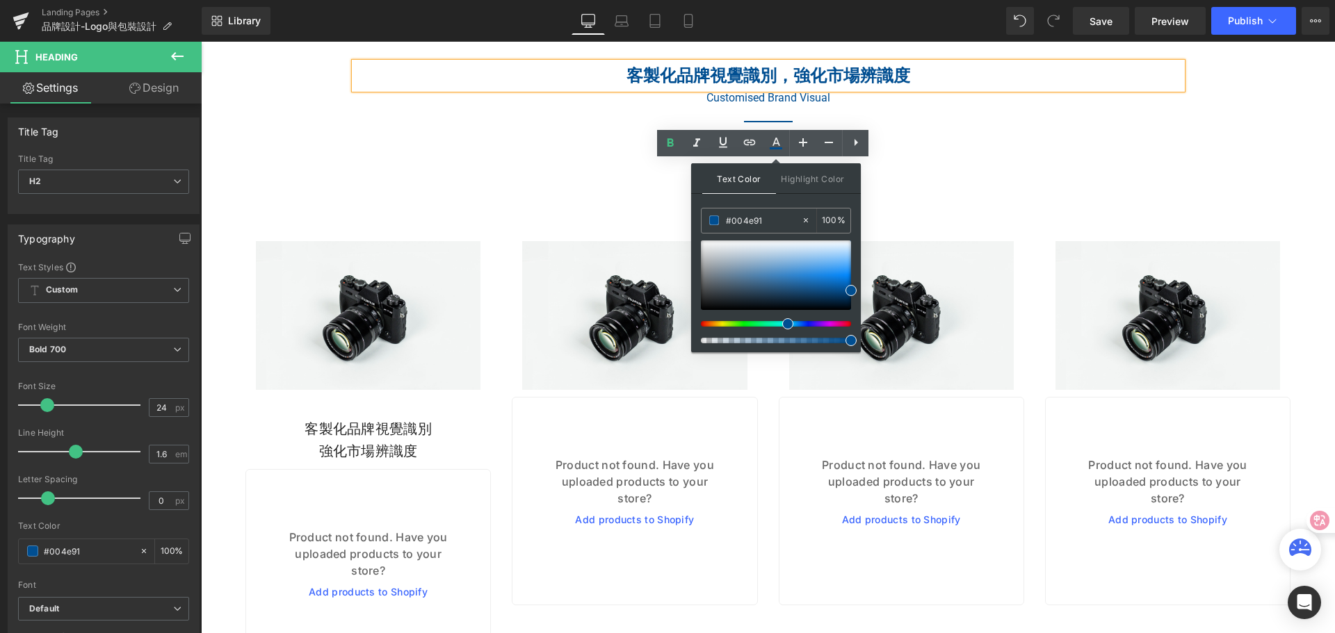
scroll to position [2422, 0]
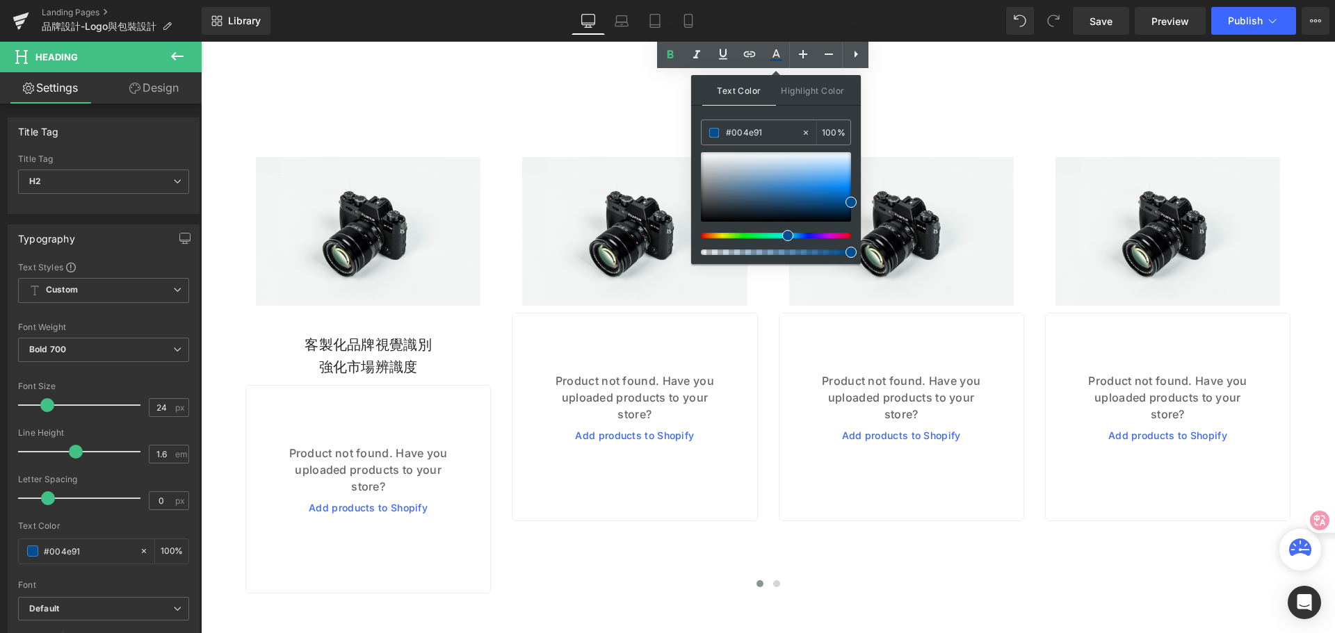
click at [363, 350] on div "客製化品牌視覺識別 強化市場辨識度 Heading" at bounding box center [368, 356] width 225 height 44
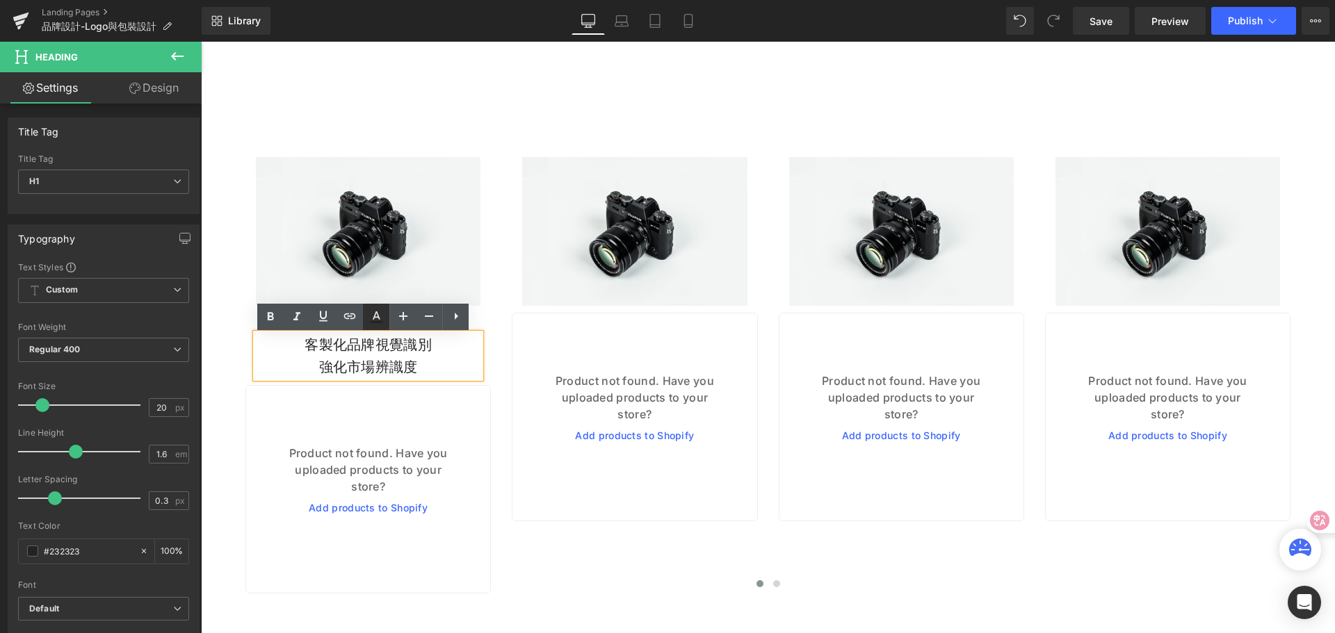
click at [380, 318] on icon at bounding box center [377, 315] width 8 height 8
type input "#232323"
type input "100"
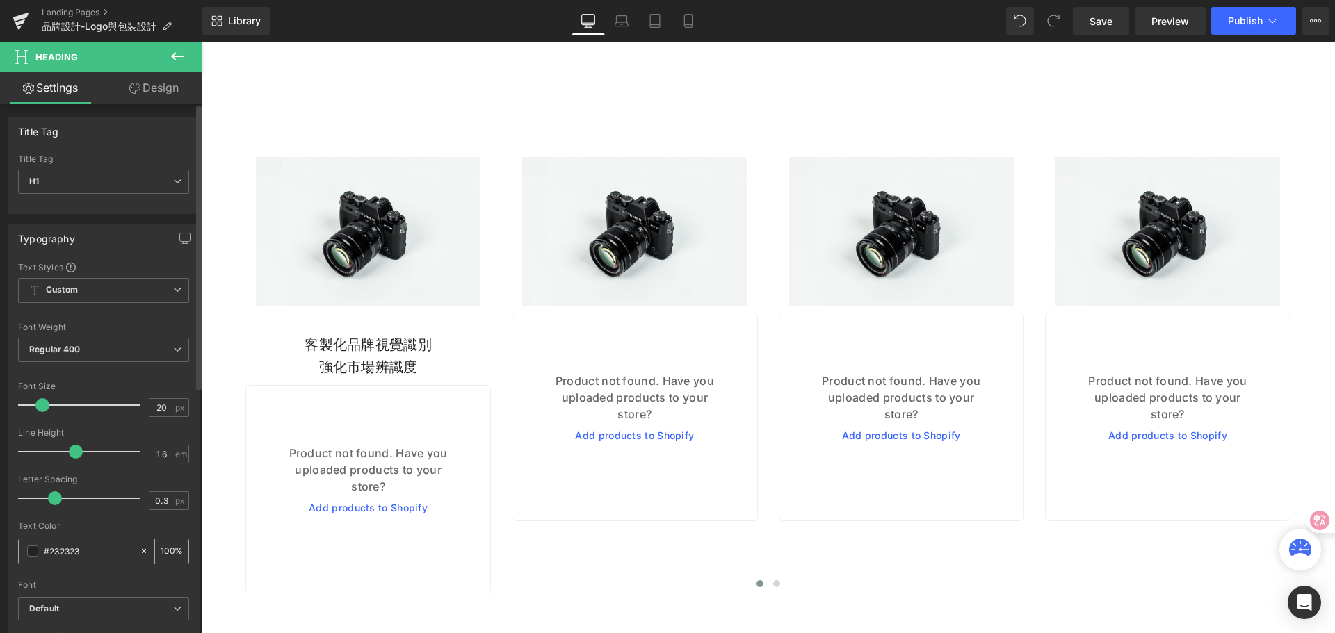
drag, startPoint x: 81, startPoint y: 556, endPoint x: 37, endPoint y: 556, distance: 44.5
click at [34, 557] on div "#232323" at bounding box center [79, 552] width 120 height 24
paste input "004e91"
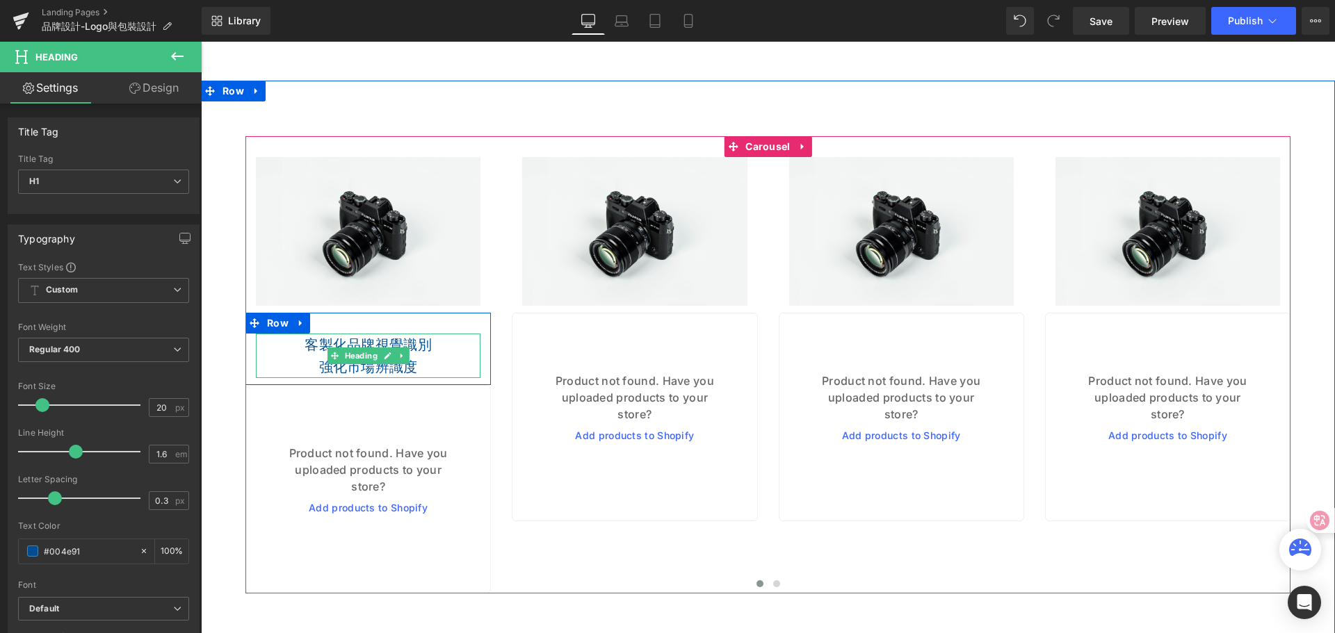
type input "#004e91"
click at [378, 368] on h1 "強化市場辨識度" at bounding box center [368, 367] width 225 height 22
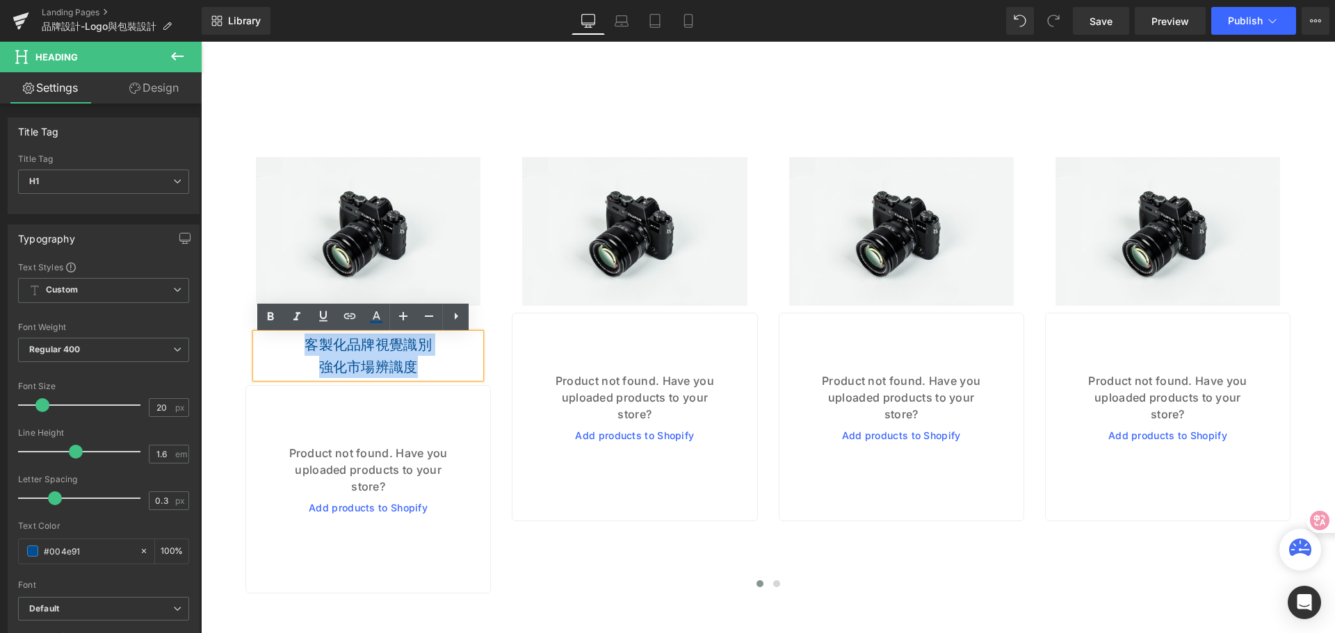
drag, startPoint x: 301, startPoint y: 347, endPoint x: 416, endPoint y: 366, distance: 117.0
click at [416, 366] on div "客製化品牌視覺識別 強化市場辨識度" at bounding box center [368, 356] width 225 height 44
click at [273, 316] on icon at bounding box center [271, 316] width 6 height 8
